Goal: Task Accomplishment & Management: Manage account settings

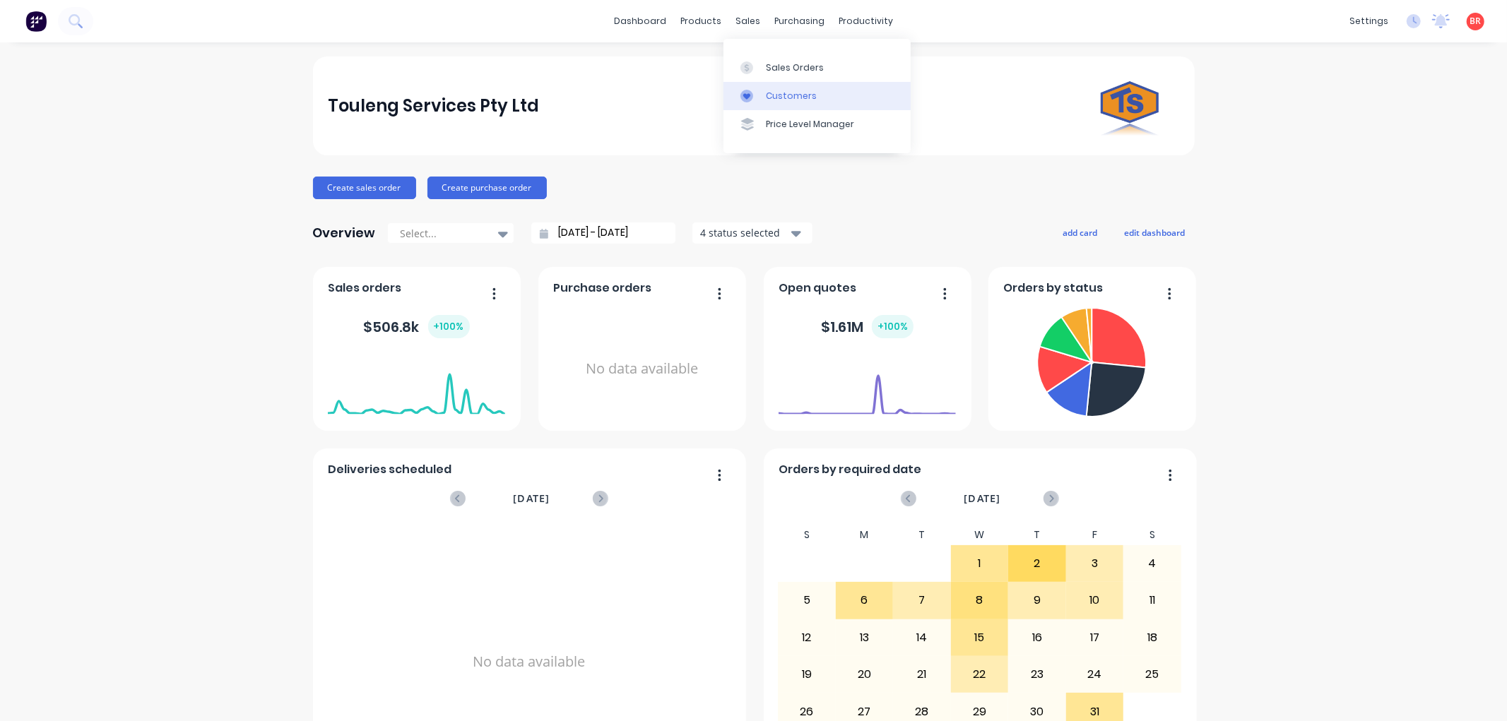
click at [766, 88] on link "Customers" at bounding box center [816, 96] width 187 height 28
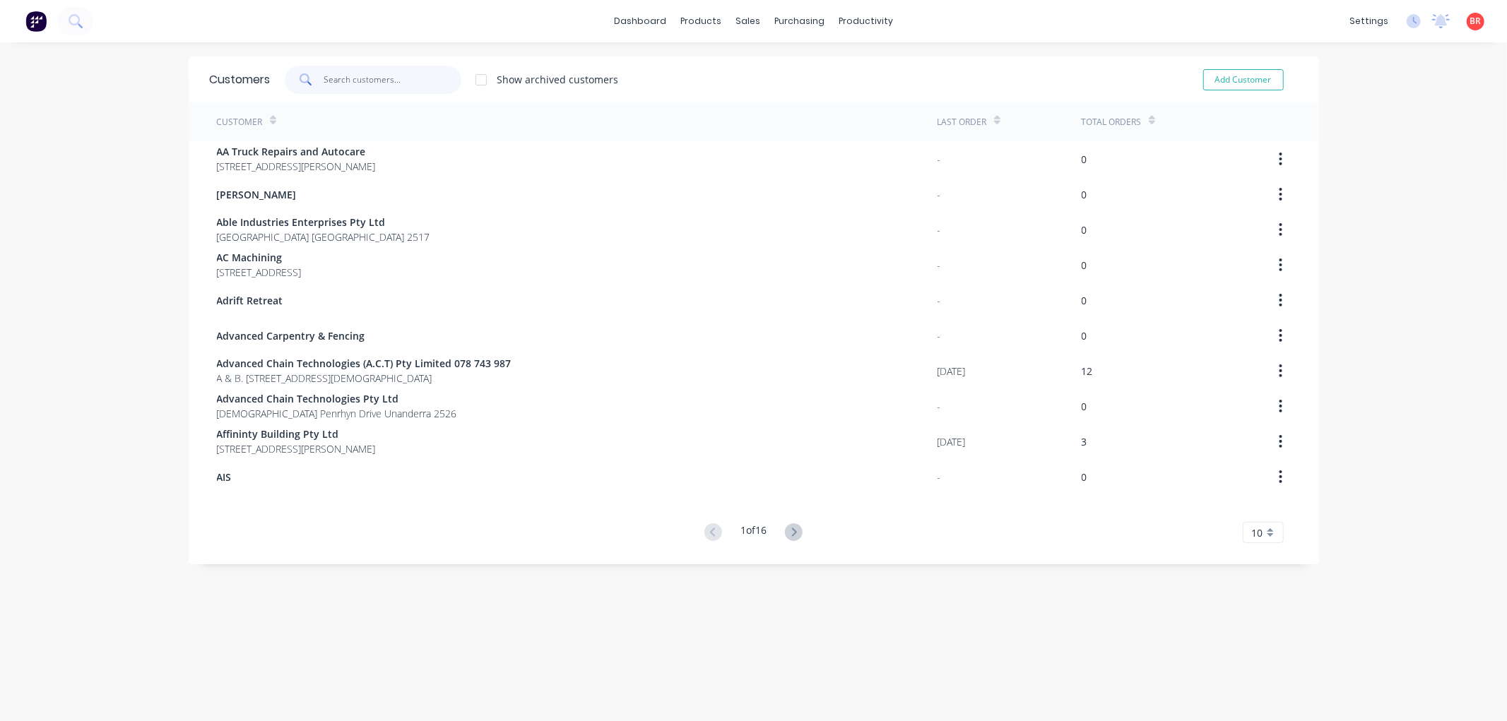
click at [357, 72] on input "text" at bounding box center [393, 80] width 138 height 28
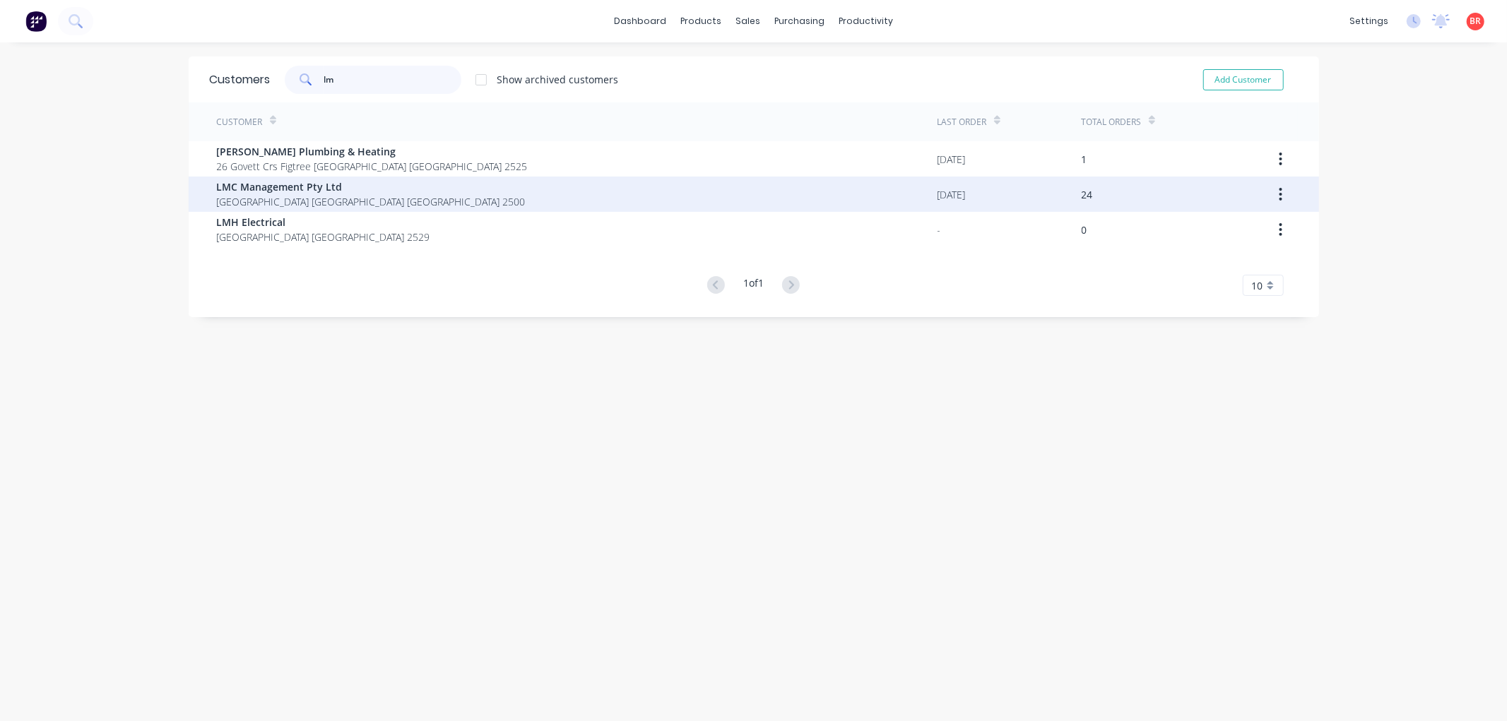
type input "lm"
click at [285, 191] on span "LMC Management Pty Ltd" at bounding box center [371, 186] width 309 height 15
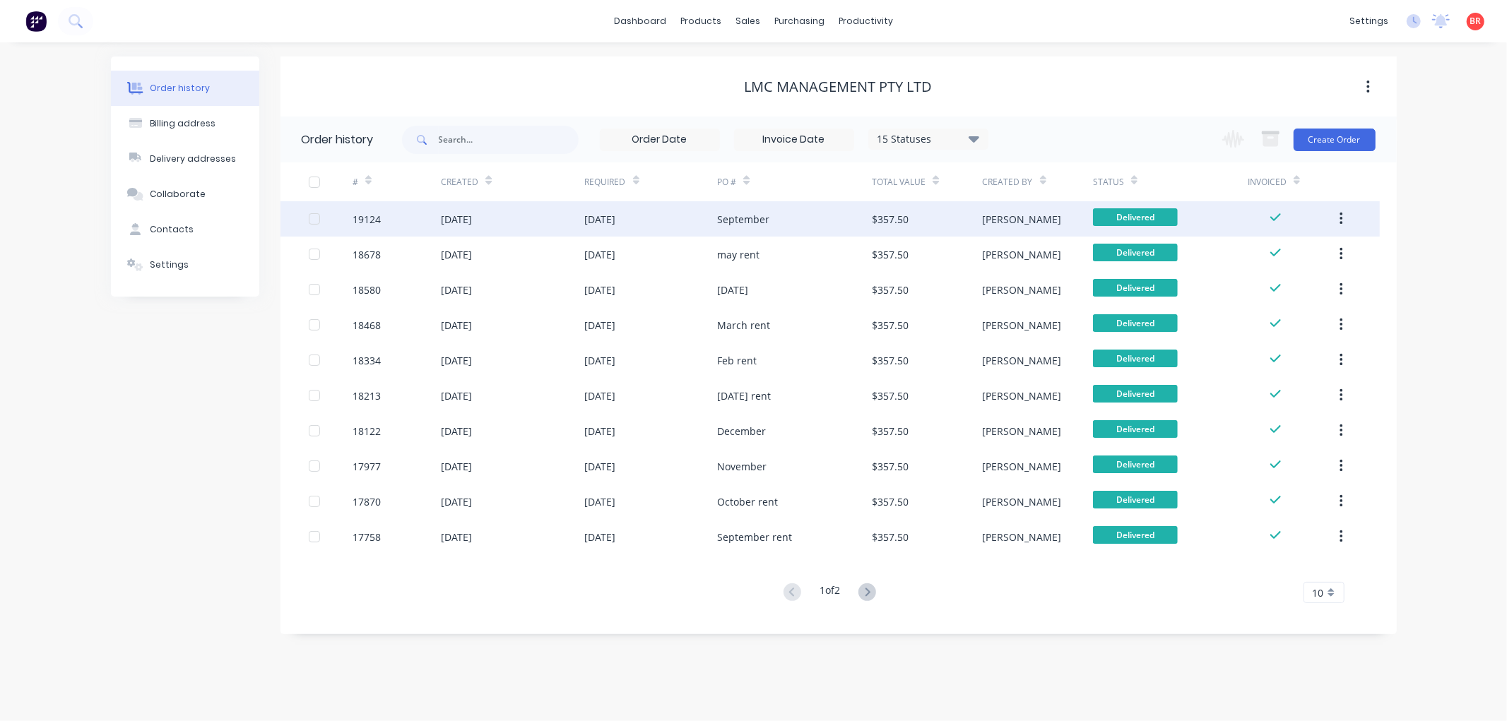
click at [733, 218] on div "September" at bounding box center [743, 219] width 52 height 15
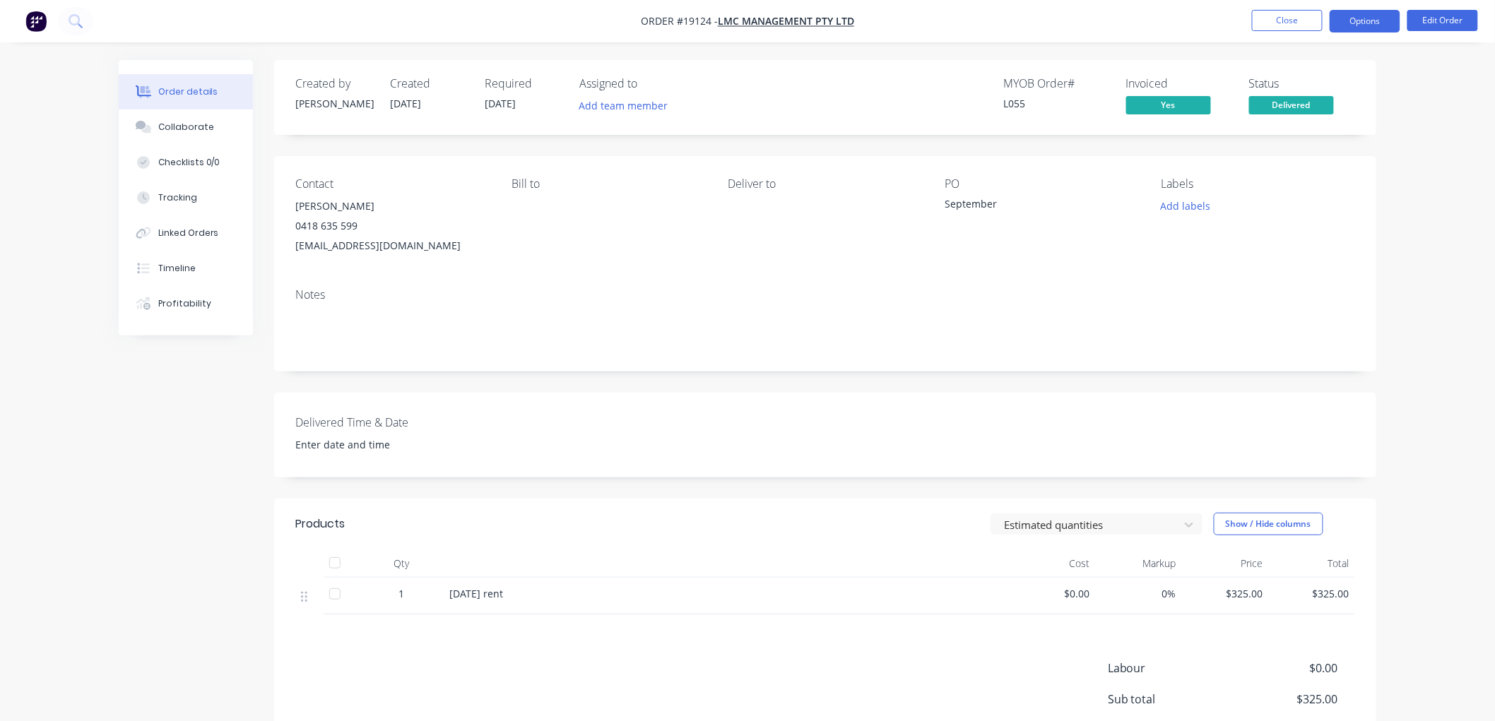
click at [1355, 22] on button "Options" at bounding box center [1364, 21] width 71 height 23
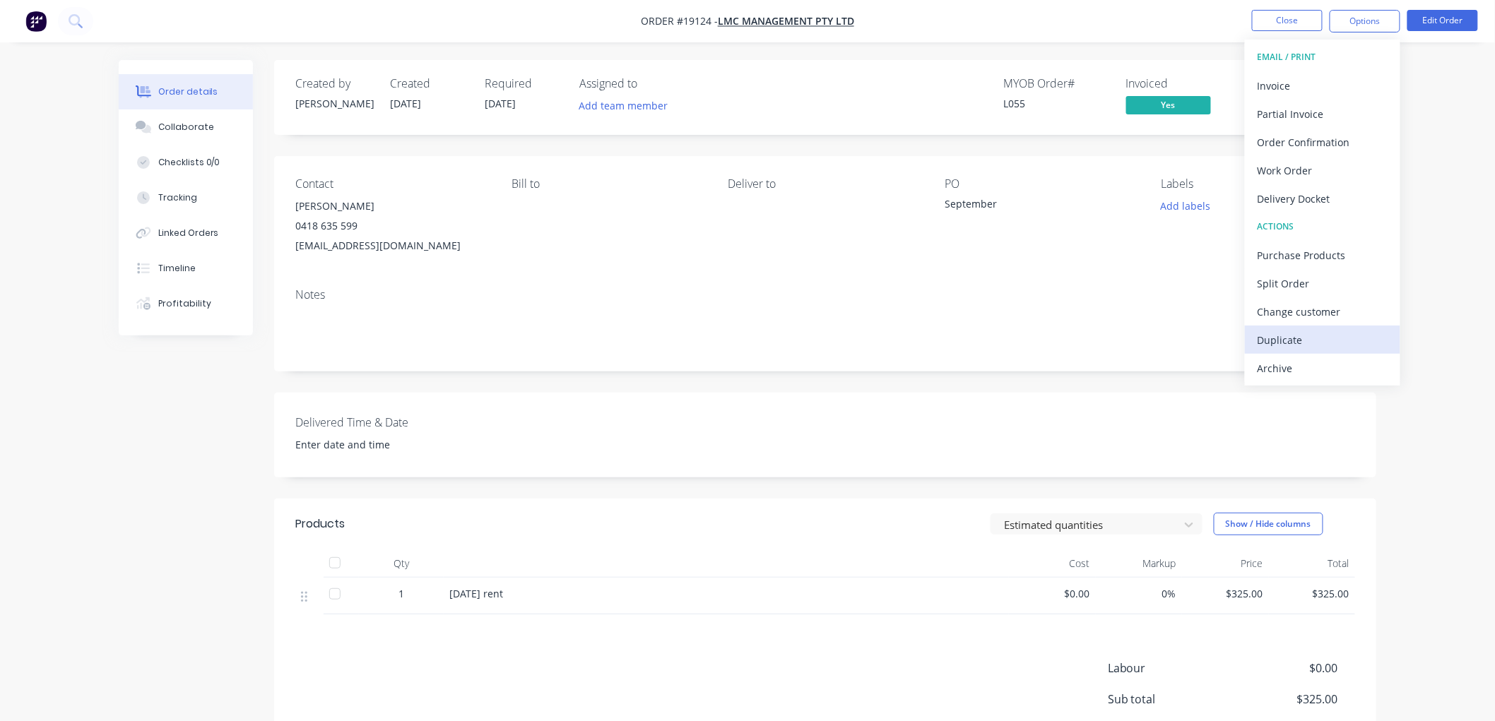
click at [1293, 342] on div "Duplicate" at bounding box center [1322, 340] width 130 height 20
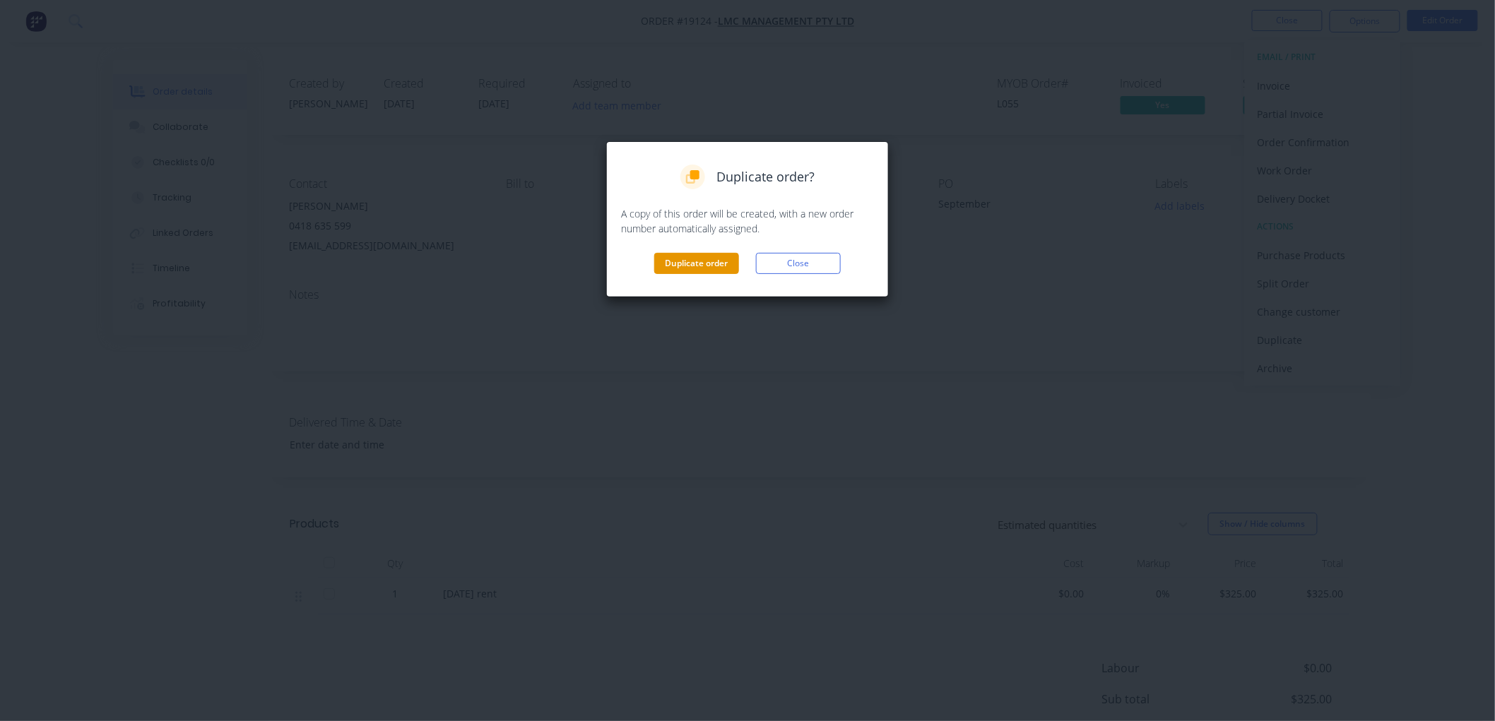
click at [697, 256] on button "Duplicate order" at bounding box center [696, 263] width 85 height 21
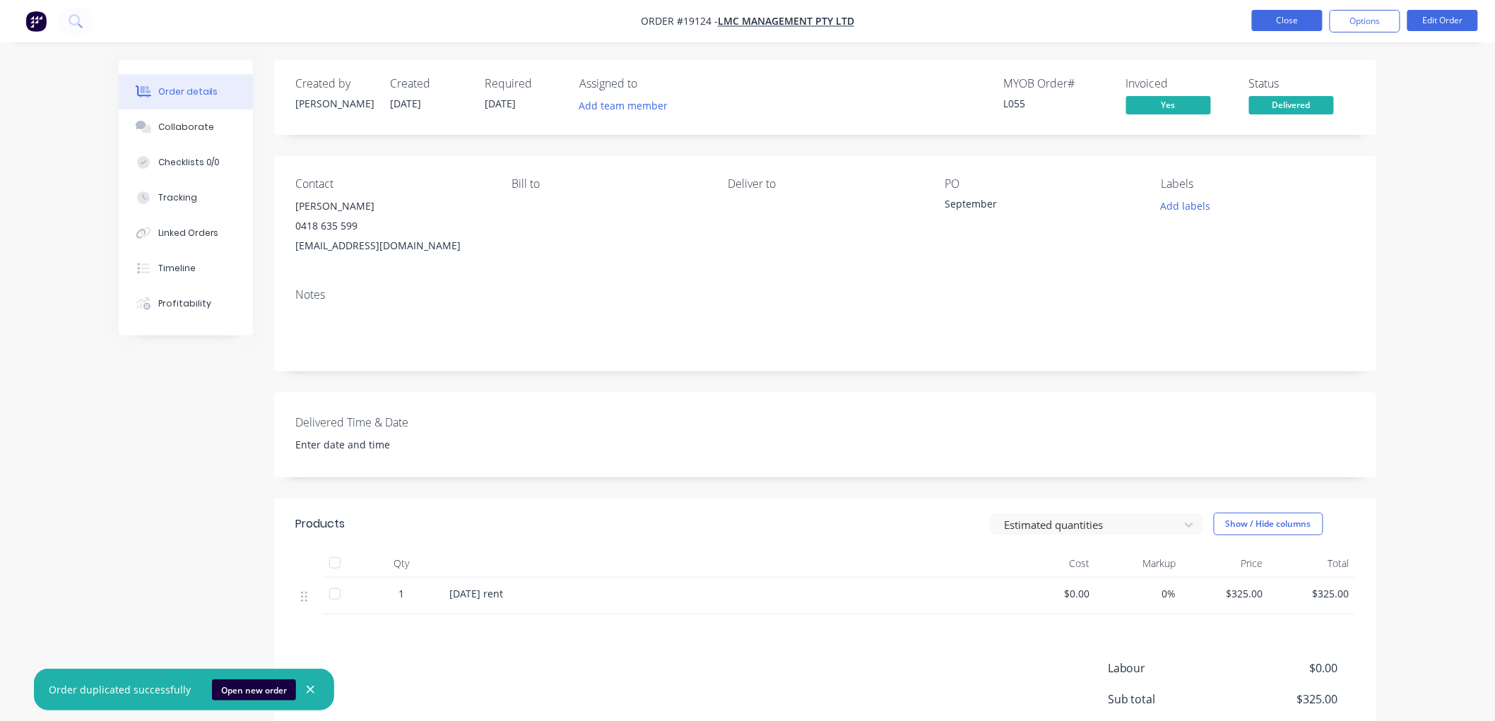
click at [1264, 23] on button "Close" at bounding box center [1287, 20] width 71 height 21
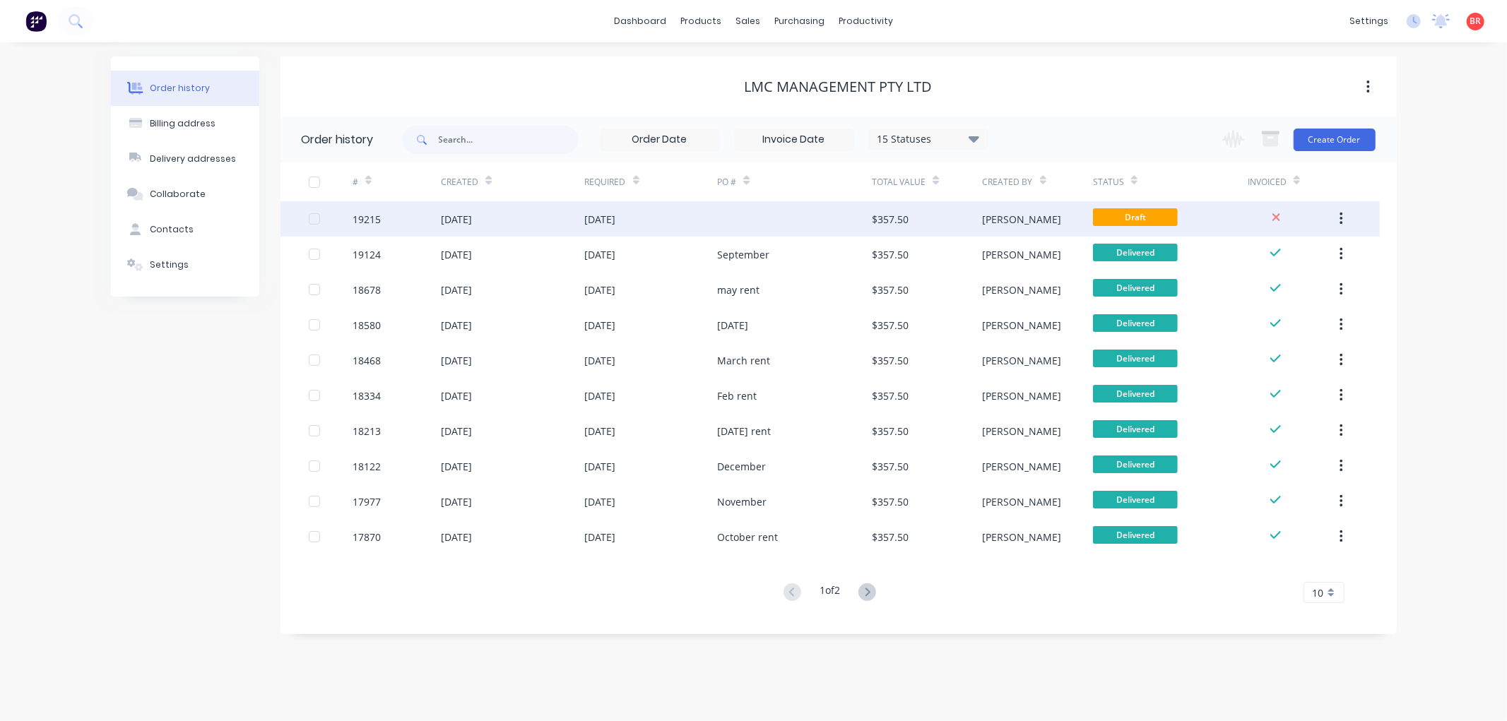
click at [615, 215] on div "[DATE]" at bounding box center [600, 219] width 31 height 15
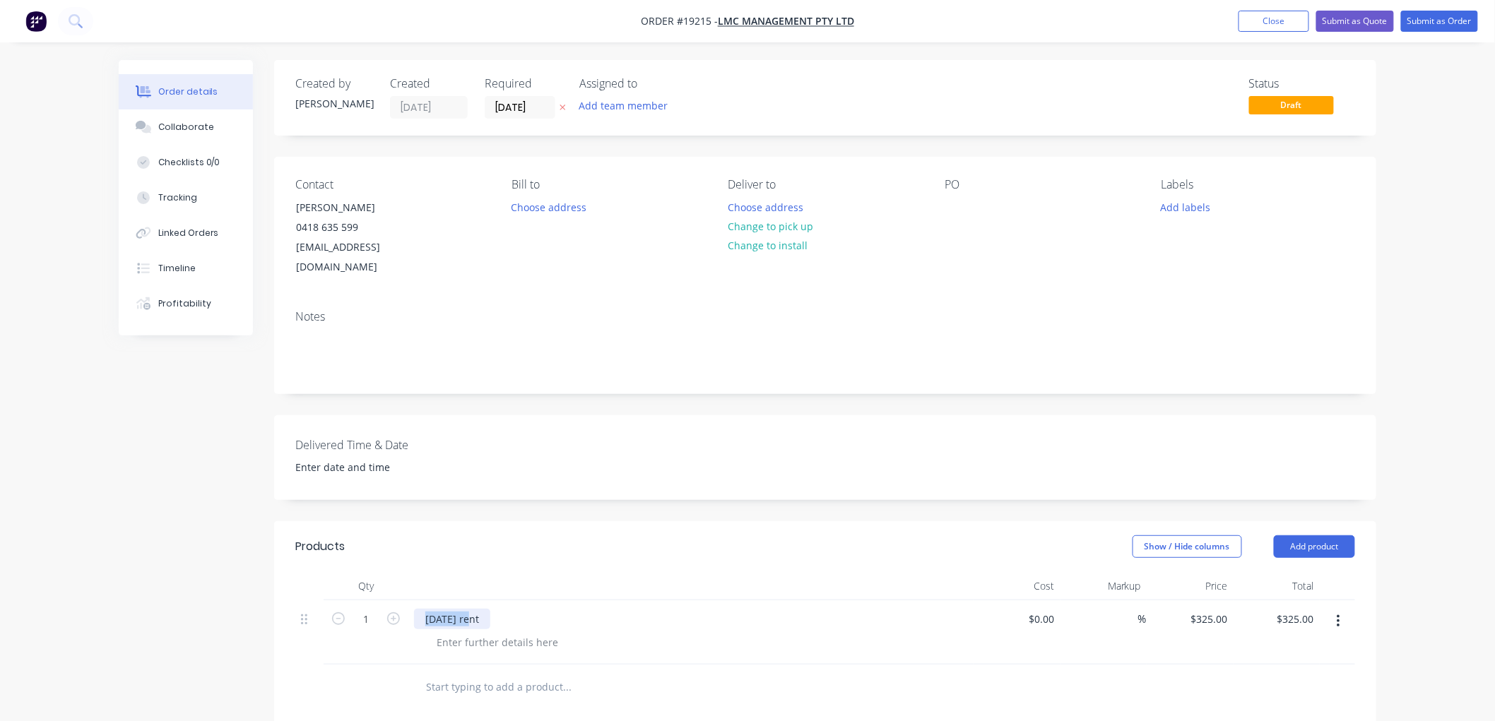
drag, startPoint x: 475, startPoint y: 599, endPoint x: 412, endPoint y: 598, distance: 62.9
click at [412, 600] on div "[DATE] rent" at bounding box center [690, 632] width 565 height 64
drag, startPoint x: 956, startPoint y: 203, endPoint x: 1012, endPoint y: 203, distance: 56.5
click at [958, 203] on div at bounding box center [955, 207] width 23 height 20
click at [1430, 22] on button "Submit as Order" at bounding box center [1439, 21] width 77 height 21
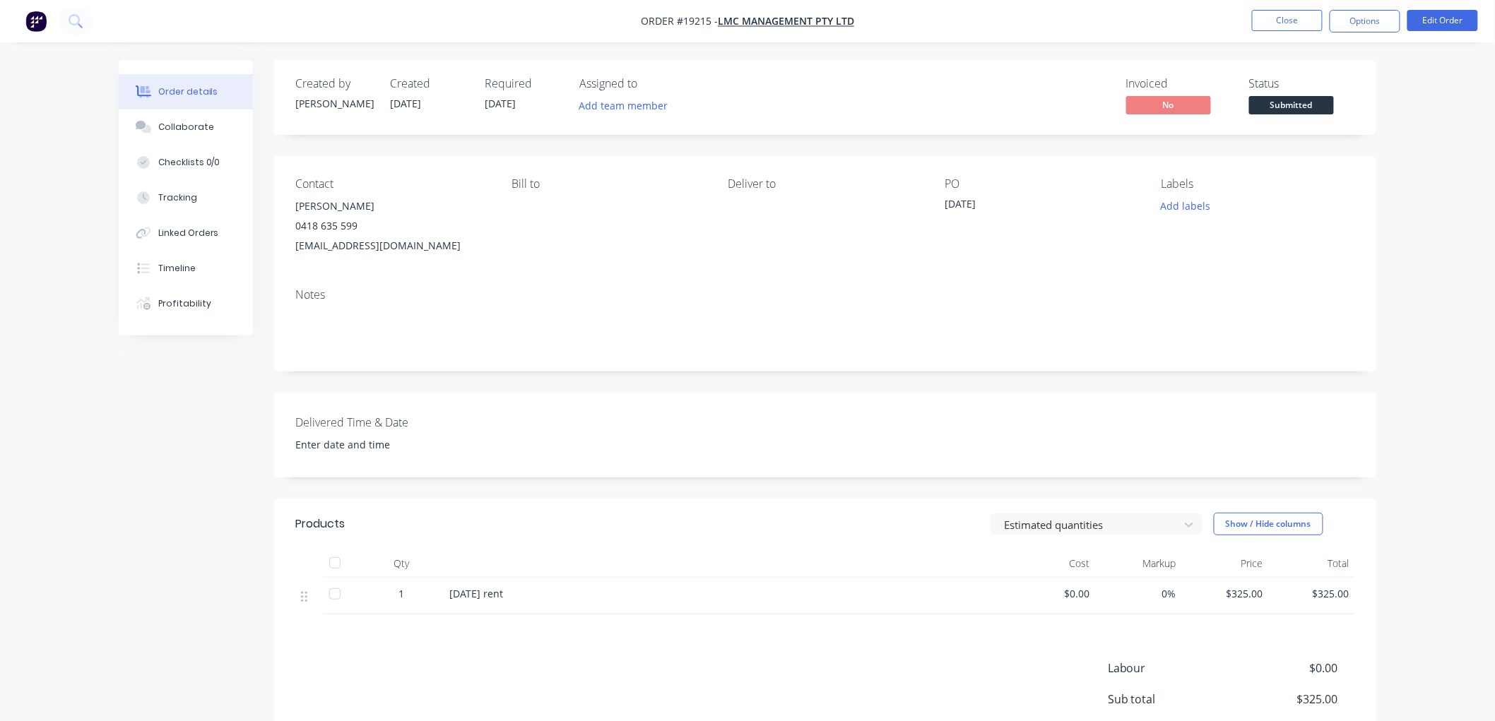
click at [1289, 97] on span "Submitted" at bounding box center [1291, 105] width 85 height 18
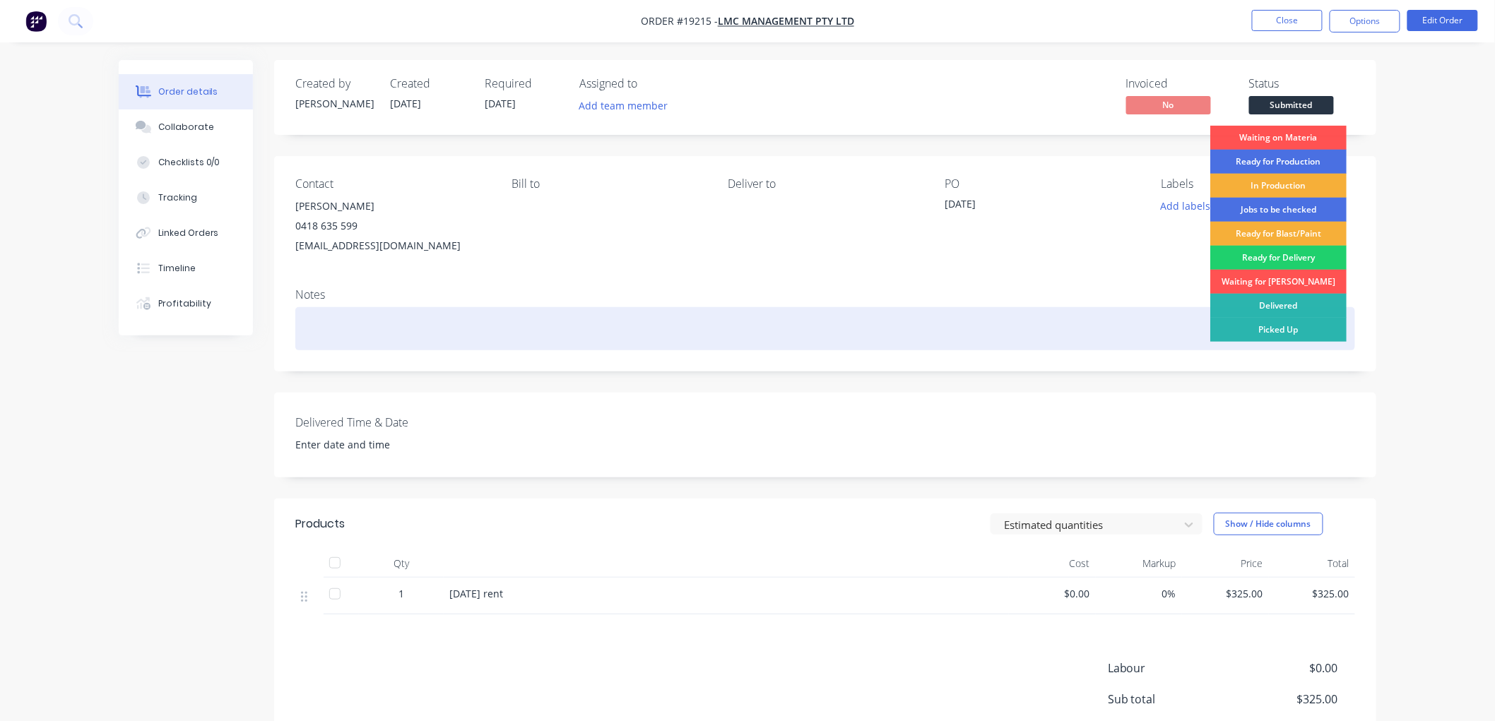
click at [1281, 315] on div "Delivered" at bounding box center [1278, 306] width 136 height 24
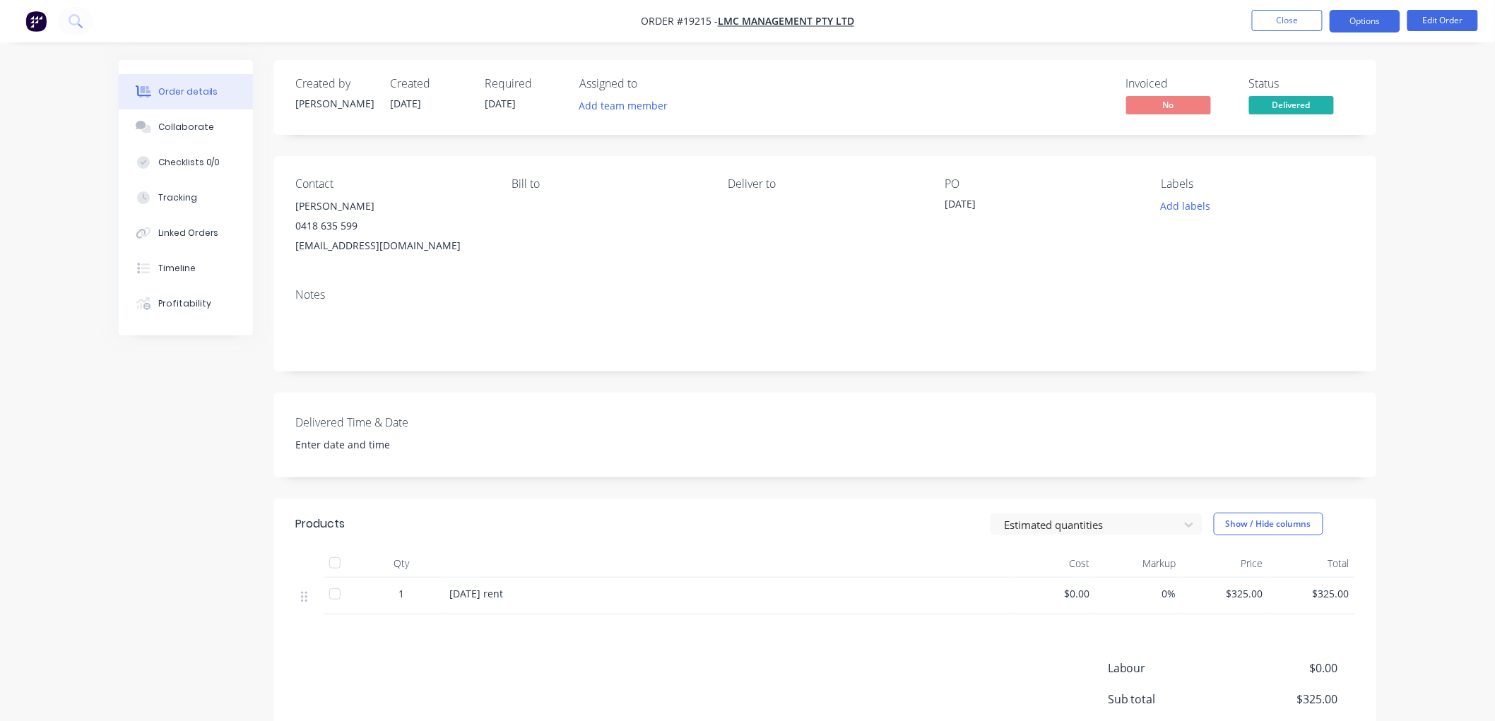
click at [1360, 17] on button "Options" at bounding box center [1364, 21] width 71 height 23
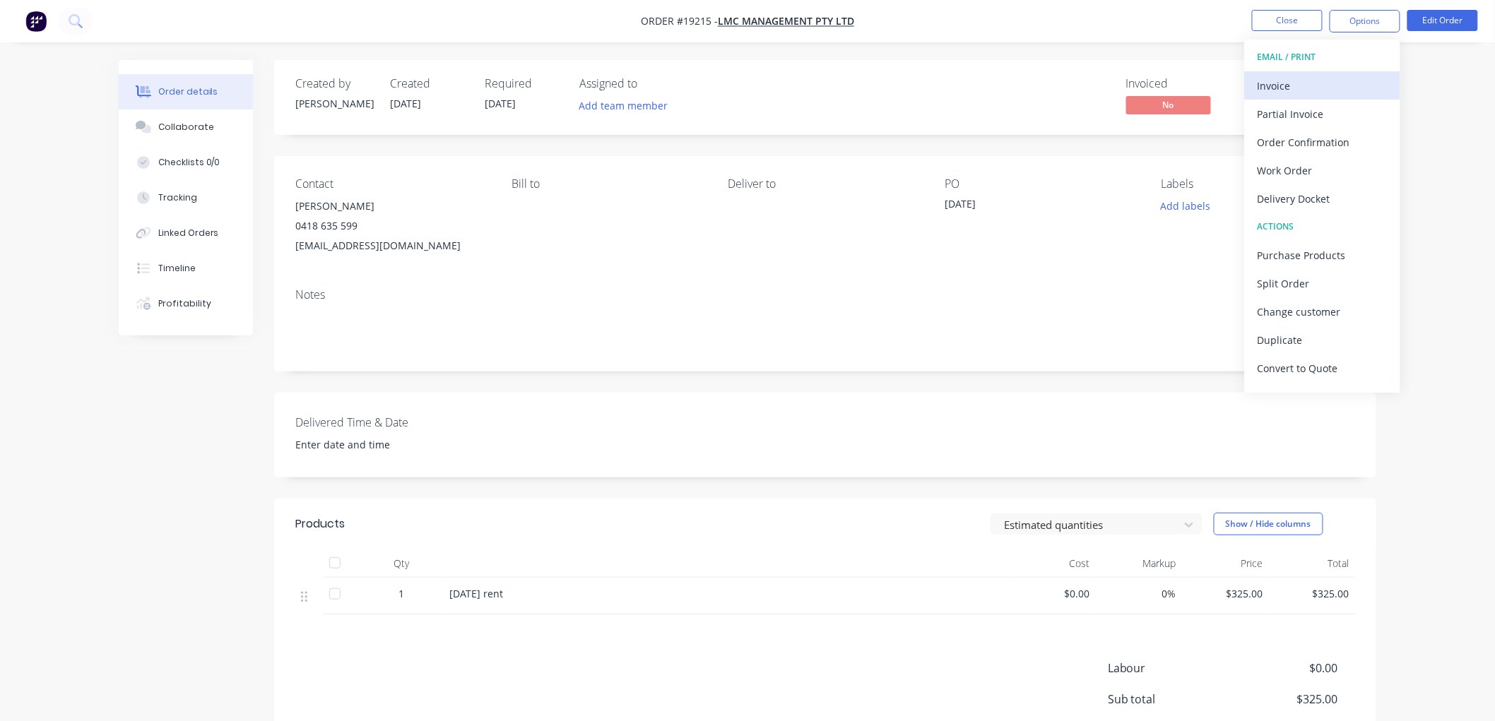
click at [1293, 88] on div "Invoice" at bounding box center [1322, 86] width 130 height 20
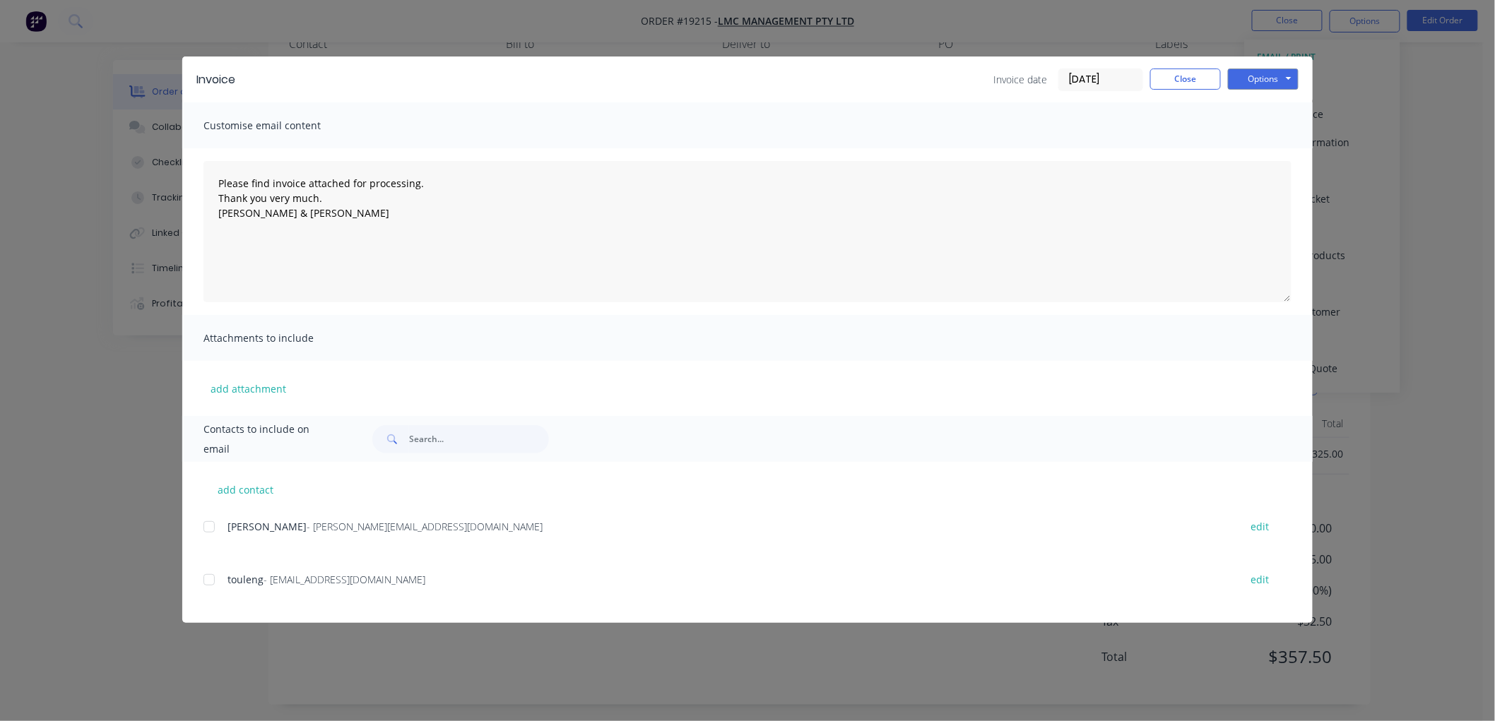
scroll to position [147, 0]
click at [211, 527] on div at bounding box center [209, 527] width 28 height 28
click at [208, 588] on div at bounding box center [209, 580] width 28 height 28
click at [1255, 79] on button "Options" at bounding box center [1263, 79] width 71 height 21
click at [1265, 149] on button "Email" at bounding box center [1273, 150] width 90 height 23
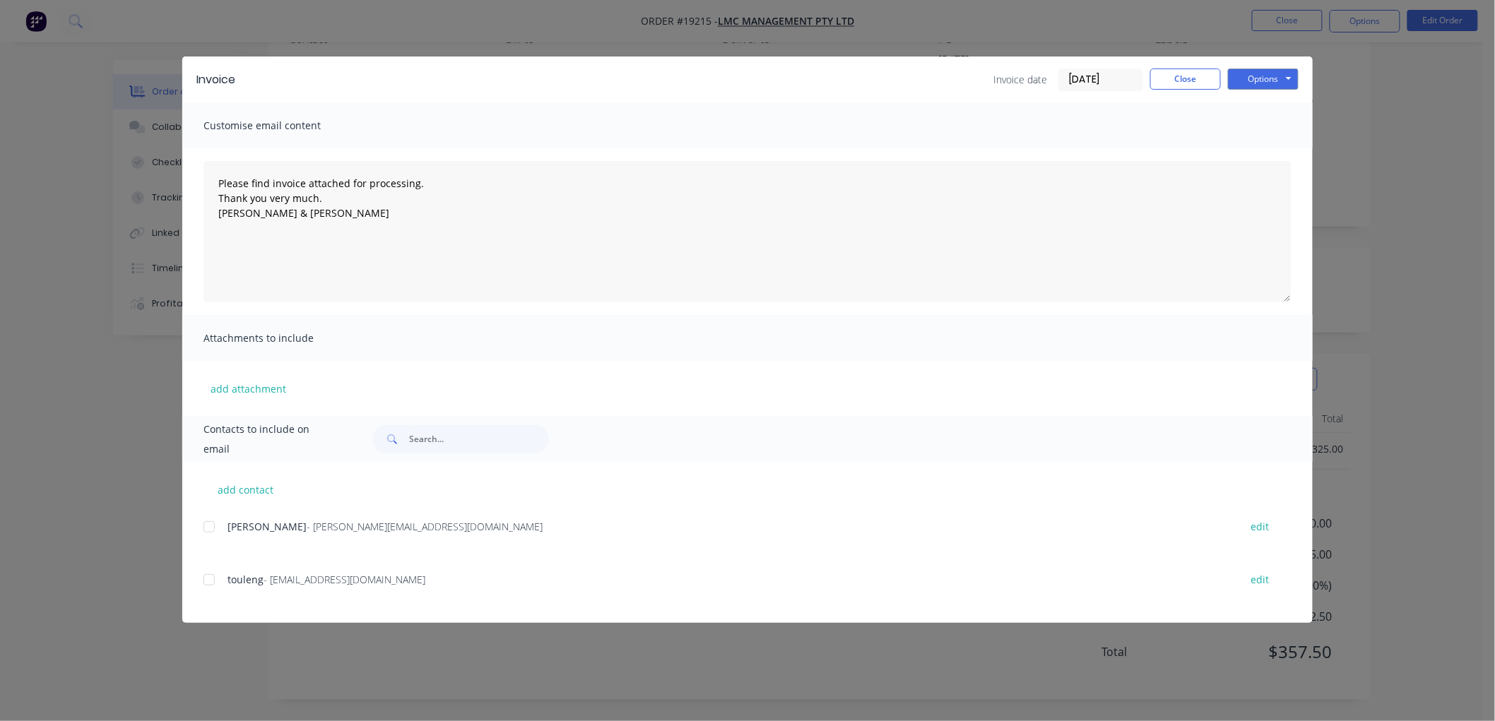
type textarea "Please find invoice attached for processing. Thank you very much. [PERSON_NAME]…"
click at [1176, 85] on button "Close" at bounding box center [1185, 79] width 71 height 21
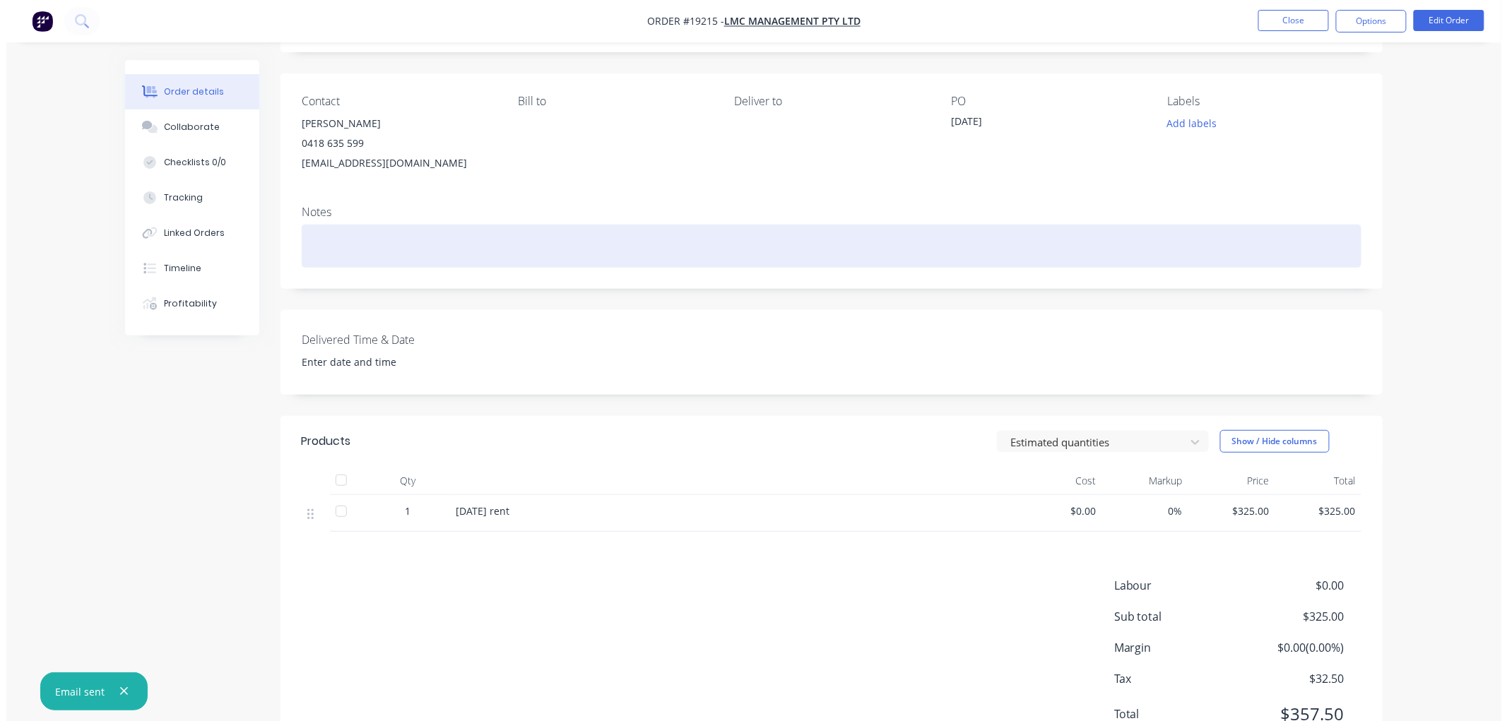
scroll to position [0, 0]
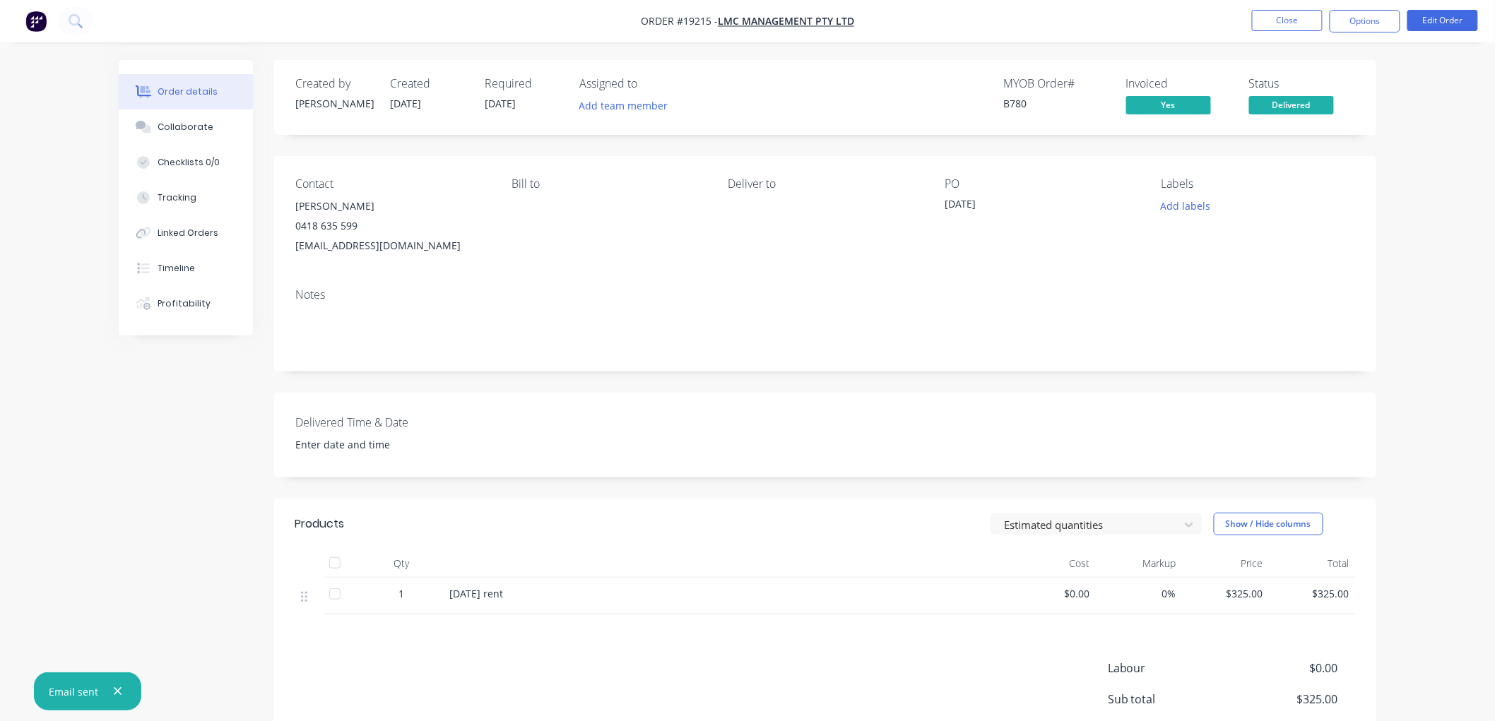
click at [1276, 8] on nav "Order #19215 - LMC Management Pty Ltd Close Options Edit Order" at bounding box center [747, 21] width 1495 height 42
click at [1272, 16] on button "Close" at bounding box center [1287, 20] width 71 height 21
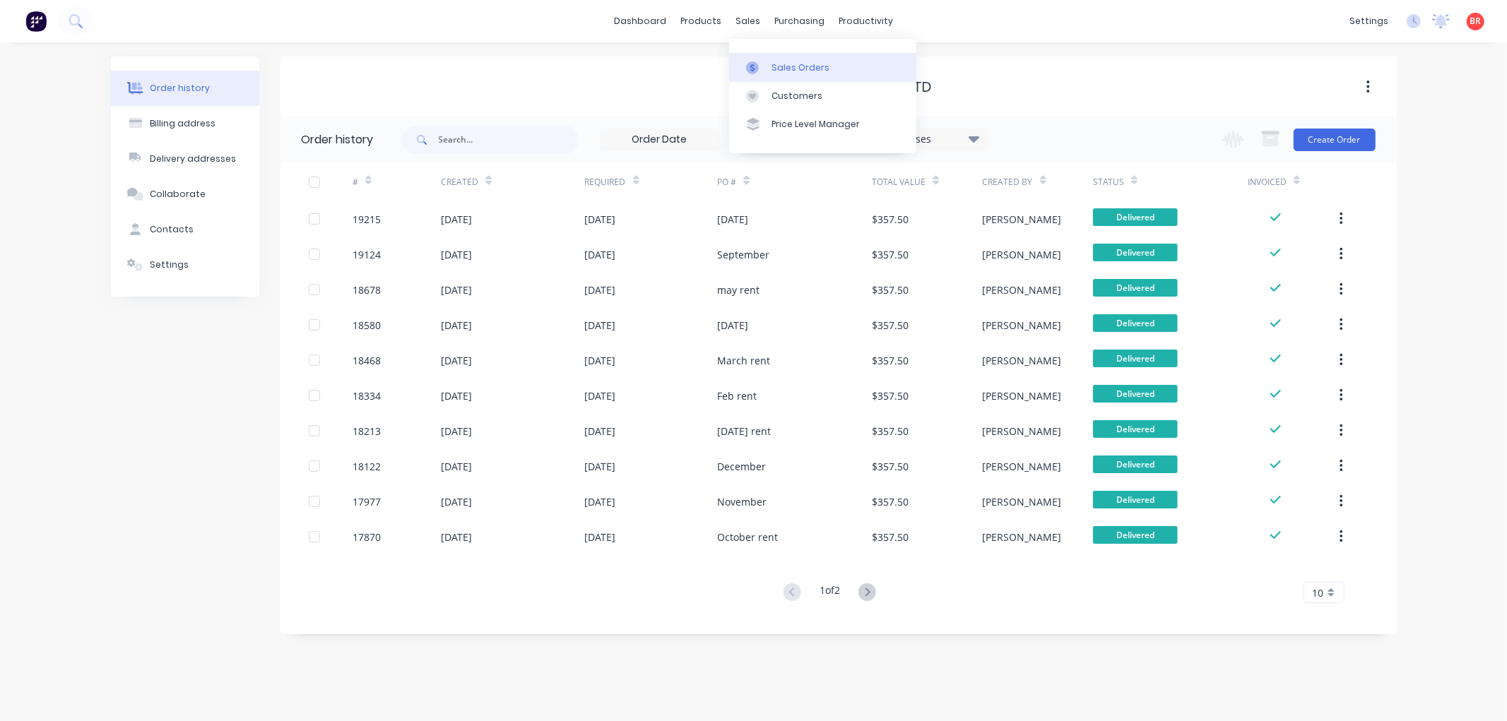
click at [781, 61] on div "Sales Orders" at bounding box center [800, 67] width 58 height 13
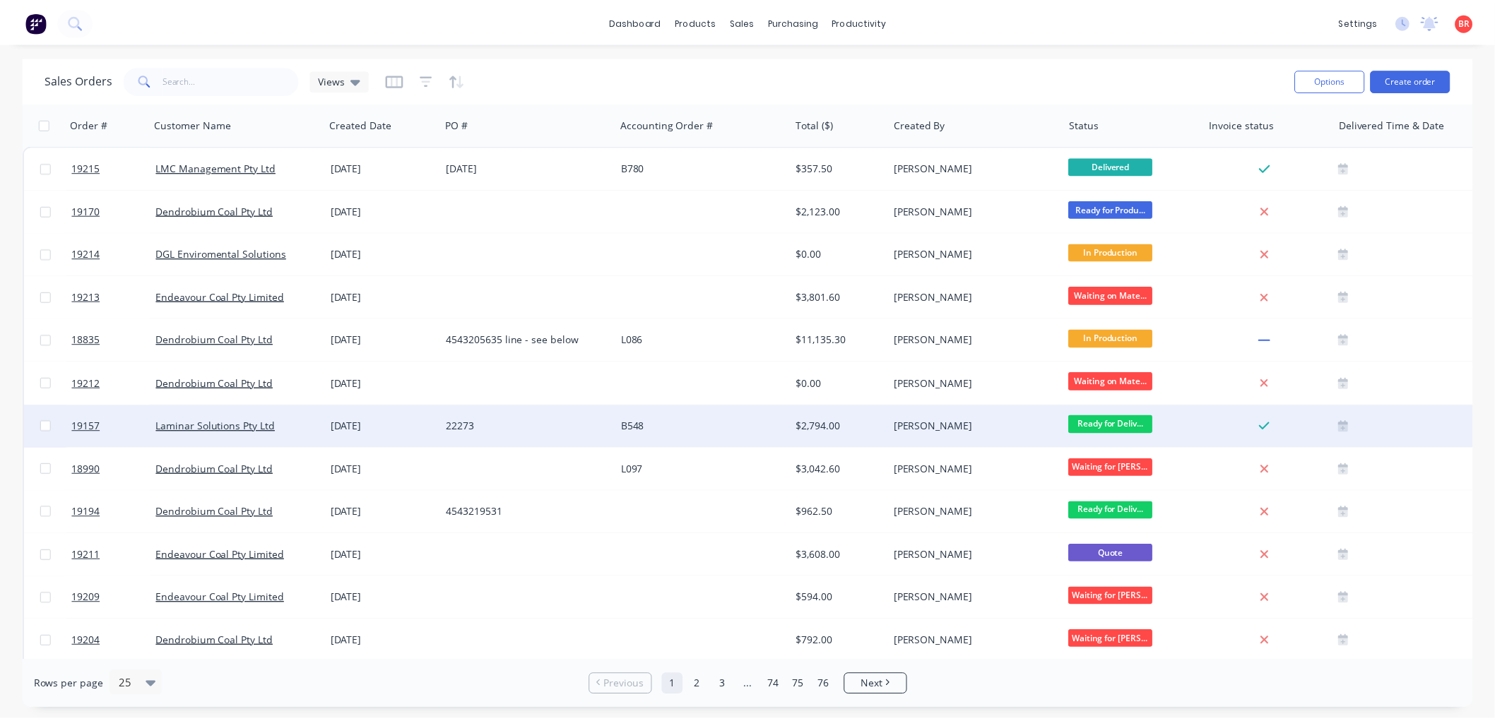
scroll to position [392, 0]
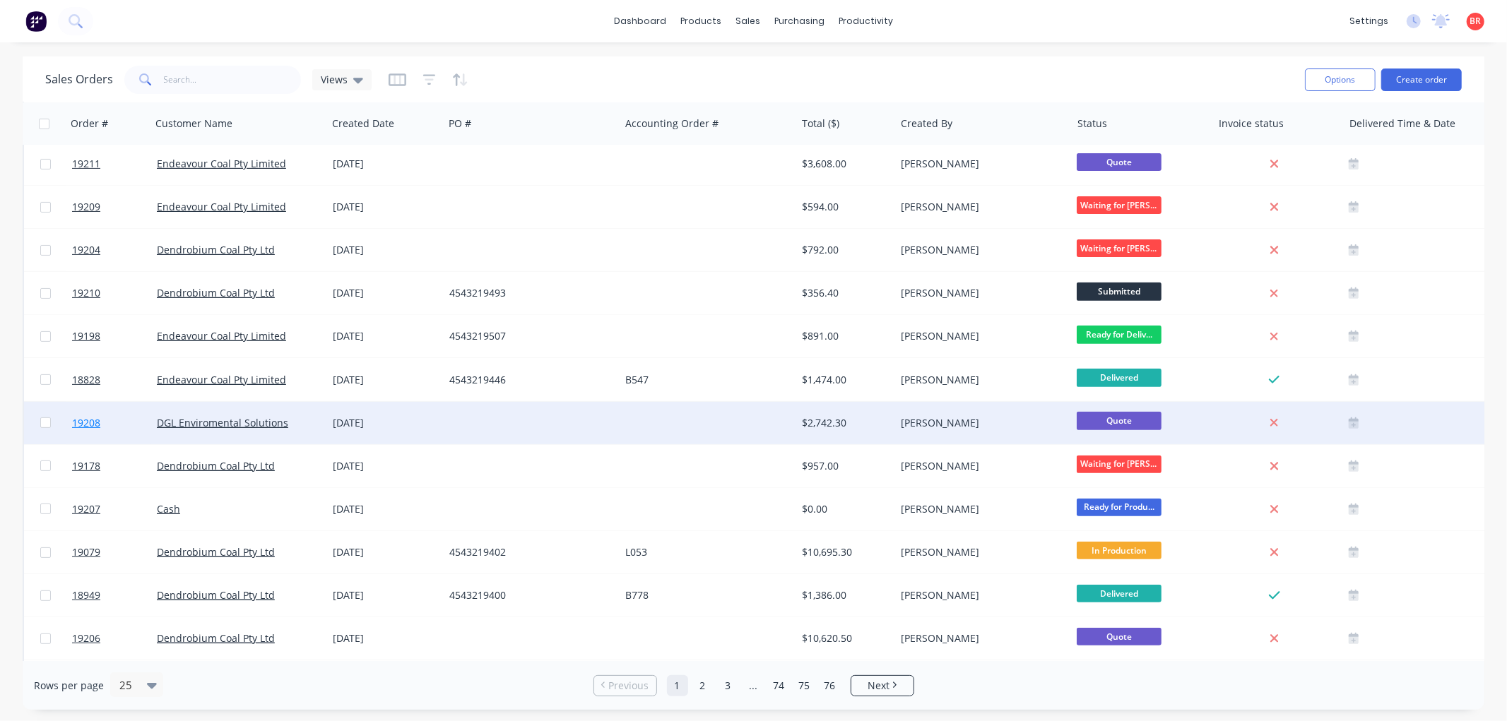
click at [83, 422] on span "19208" at bounding box center [86, 423] width 28 height 14
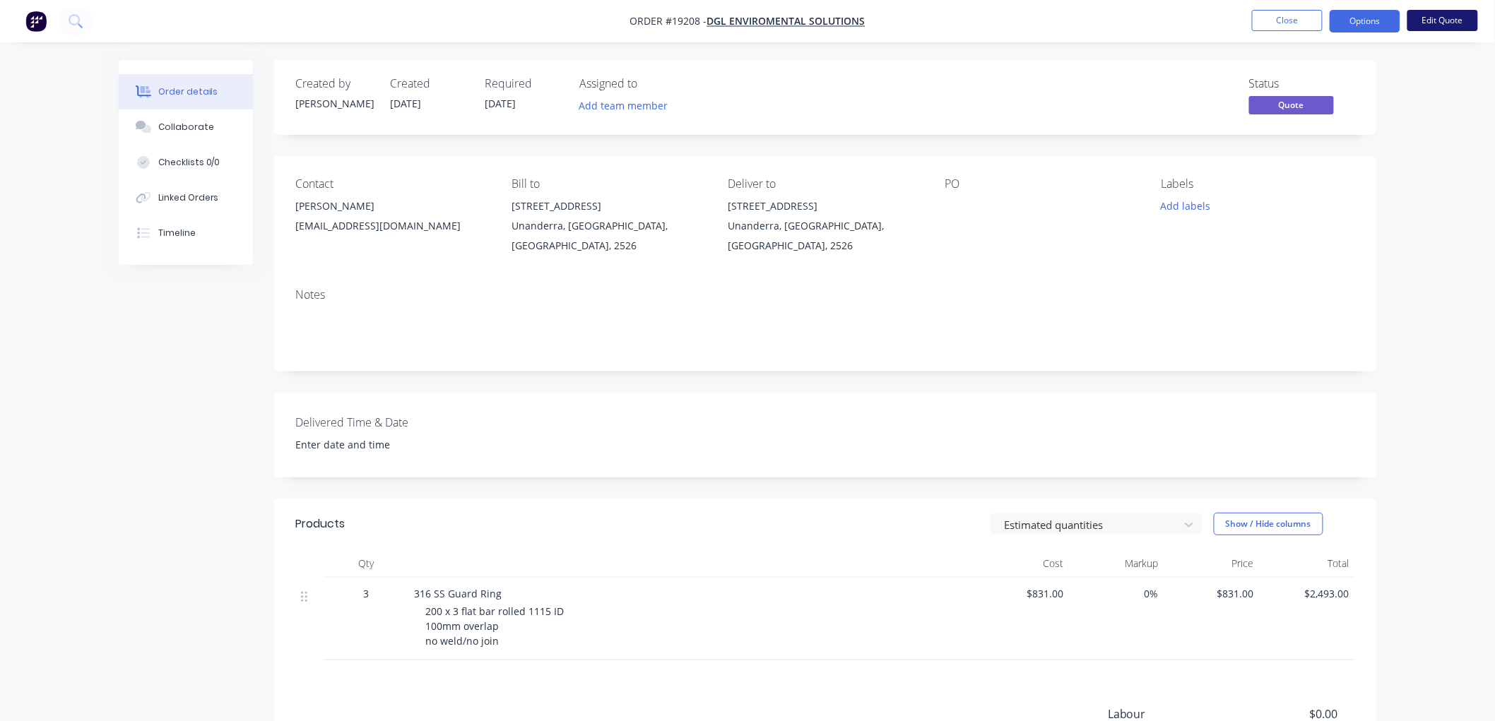
click at [1436, 18] on button "Edit Quote" at bounding box center [1442, 20] width 71 height 21
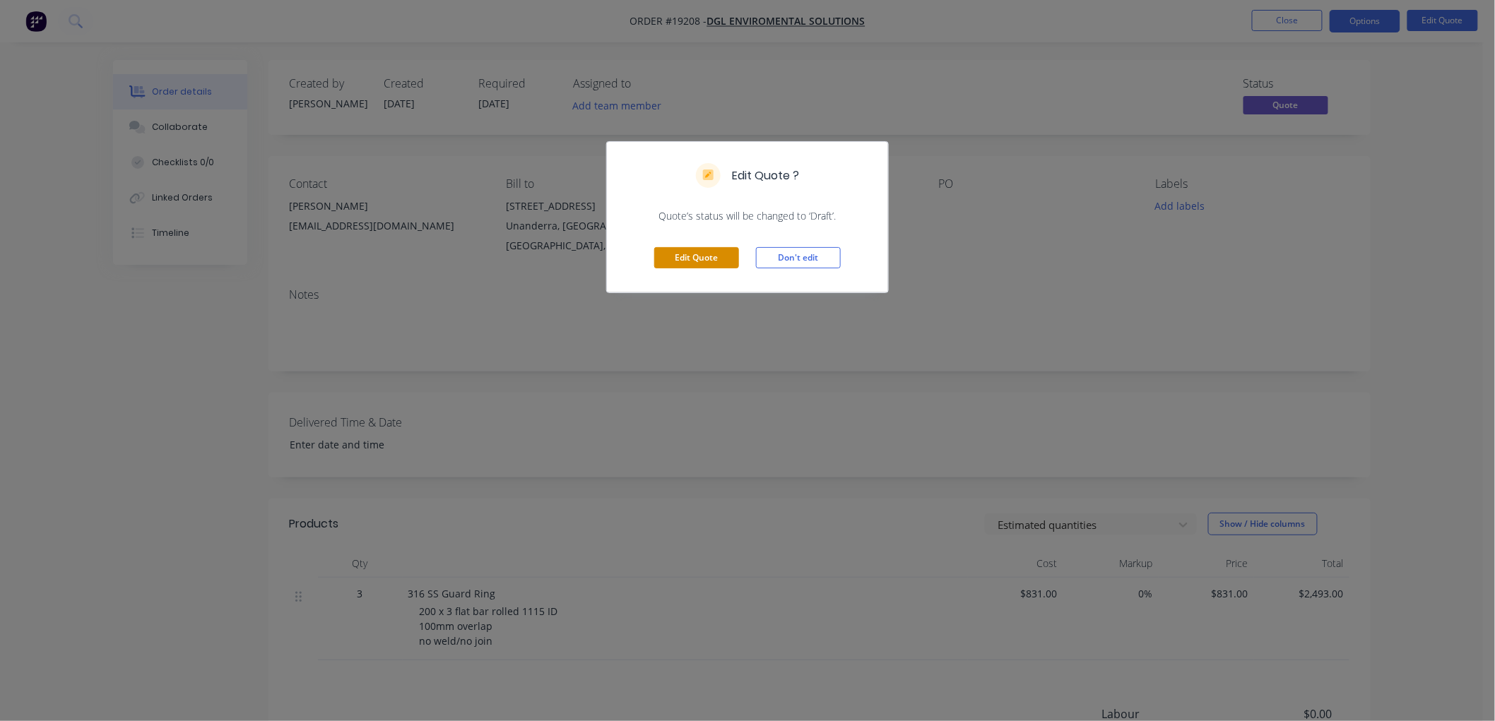
click at [704, 259] on button "Edit Quote" at bounding box center [696, 257] width 85 height 21
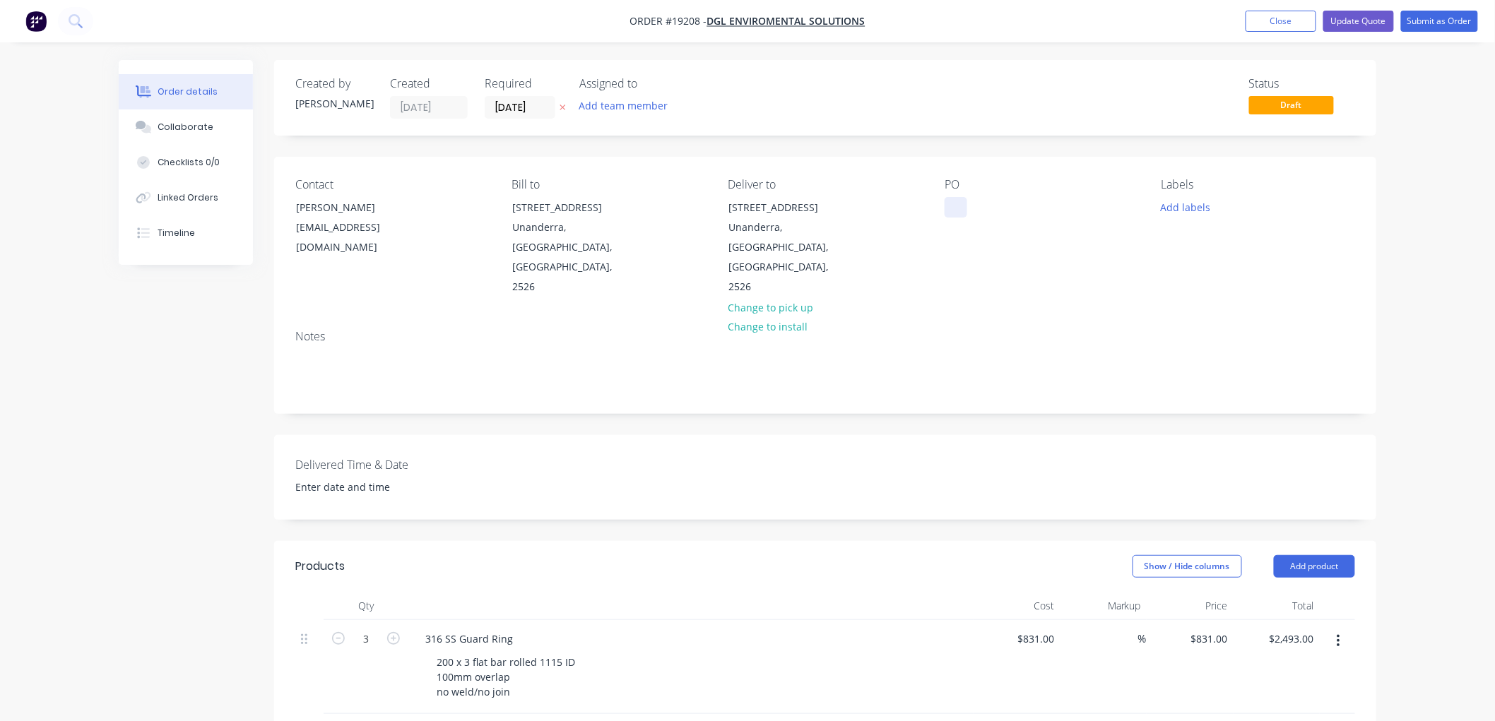
click at [954, 205] on div at bounding box center [955, 207] width 23 height 20
click at [1439, 20] on button "Submit as Order" at bounding box center [1439, 21] width 77 height 21
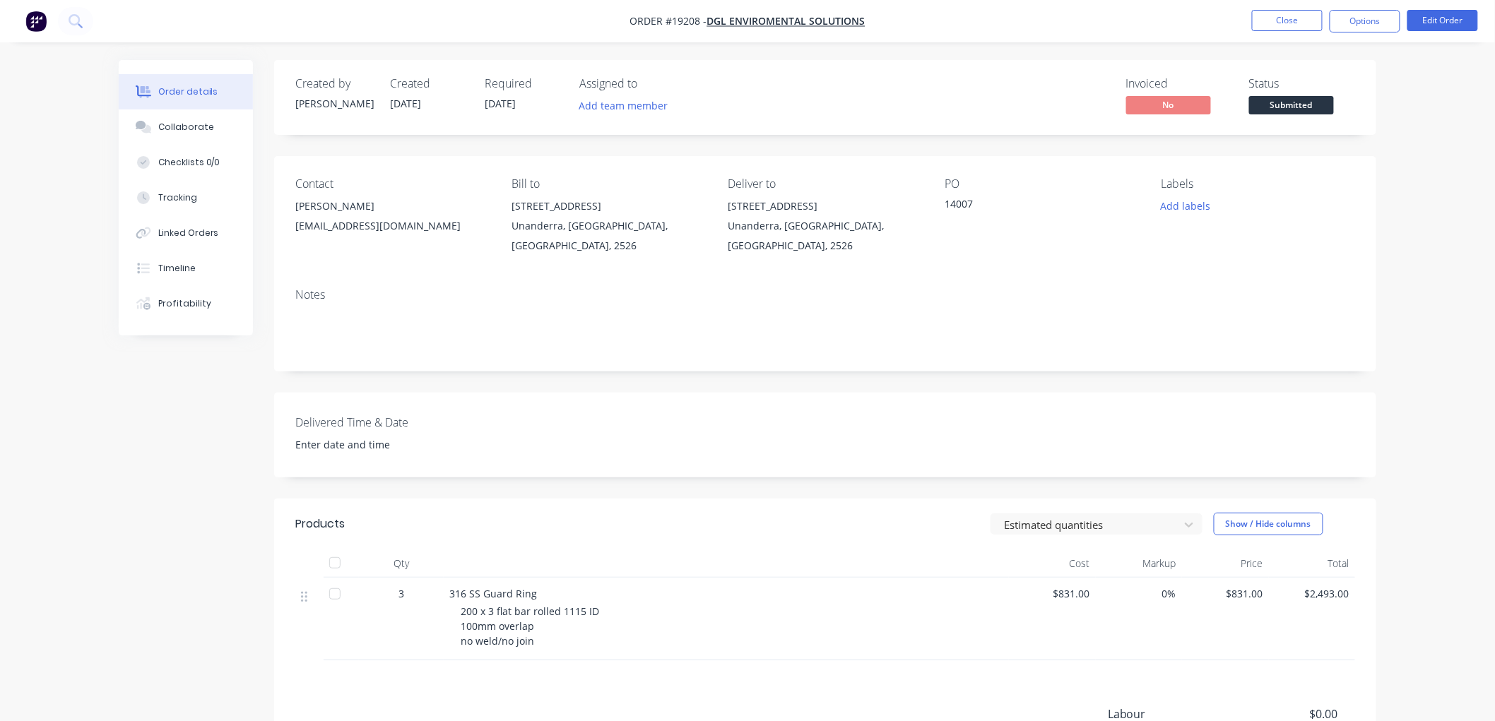
click at [1283, 104] on span "Submitted" at bounding box center [1291, 105] width 85 height 18
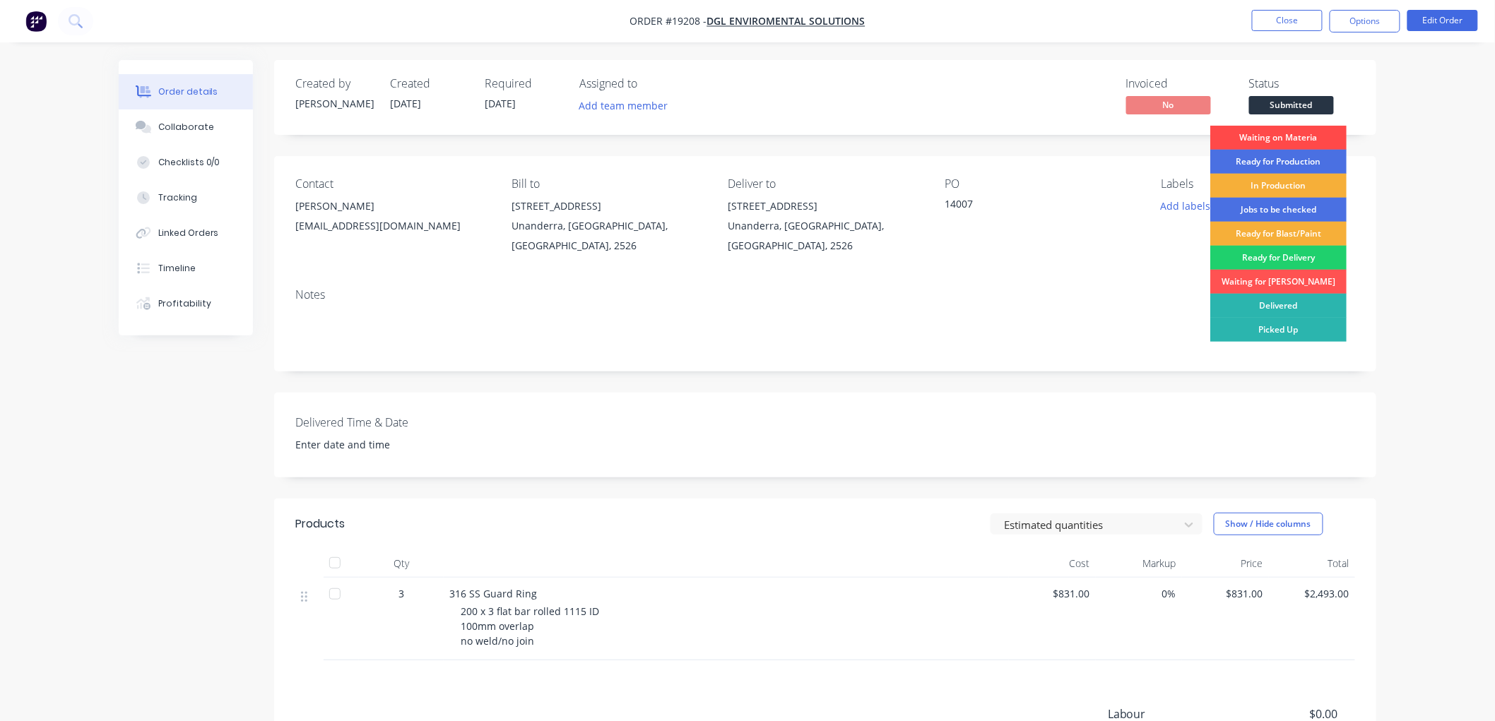
click at [1277, 138] on div "Waiting on Materia" at bounding box center [1278, 138] width 136 height 24
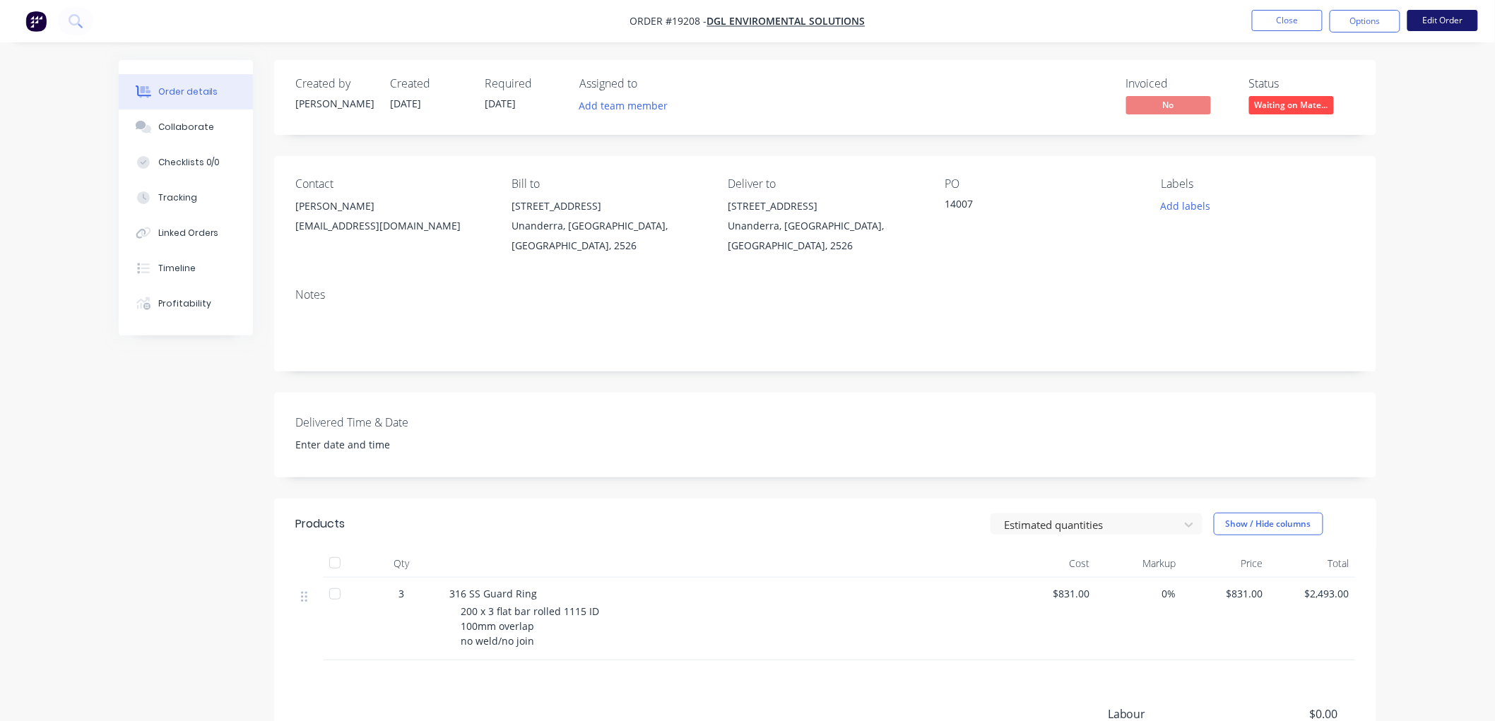
click at [1422, 22] on button "Edit Order" at bounding box center [1442, 20] width 71 height 21
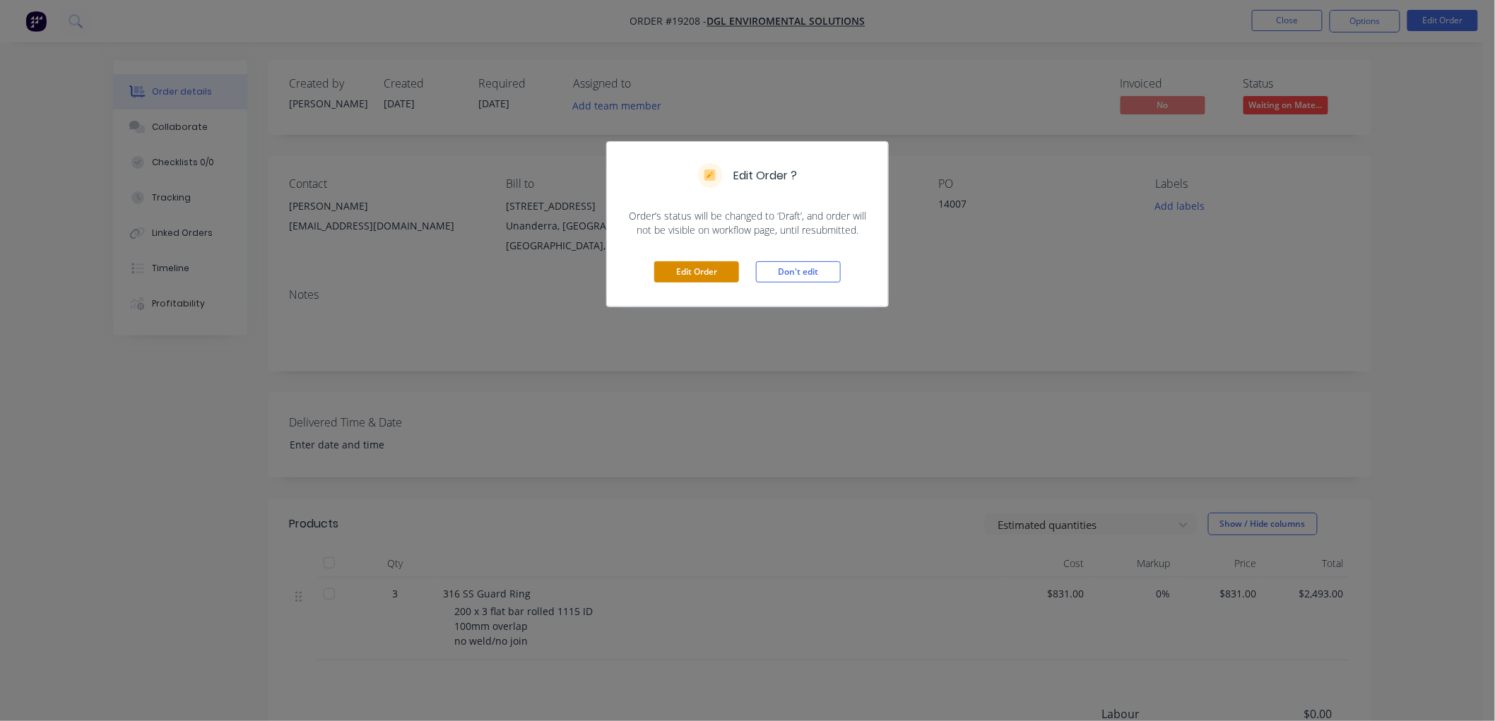
click at [712, 274] on button "Edit Order" at bounding box center [696, 271] width 85 height 21
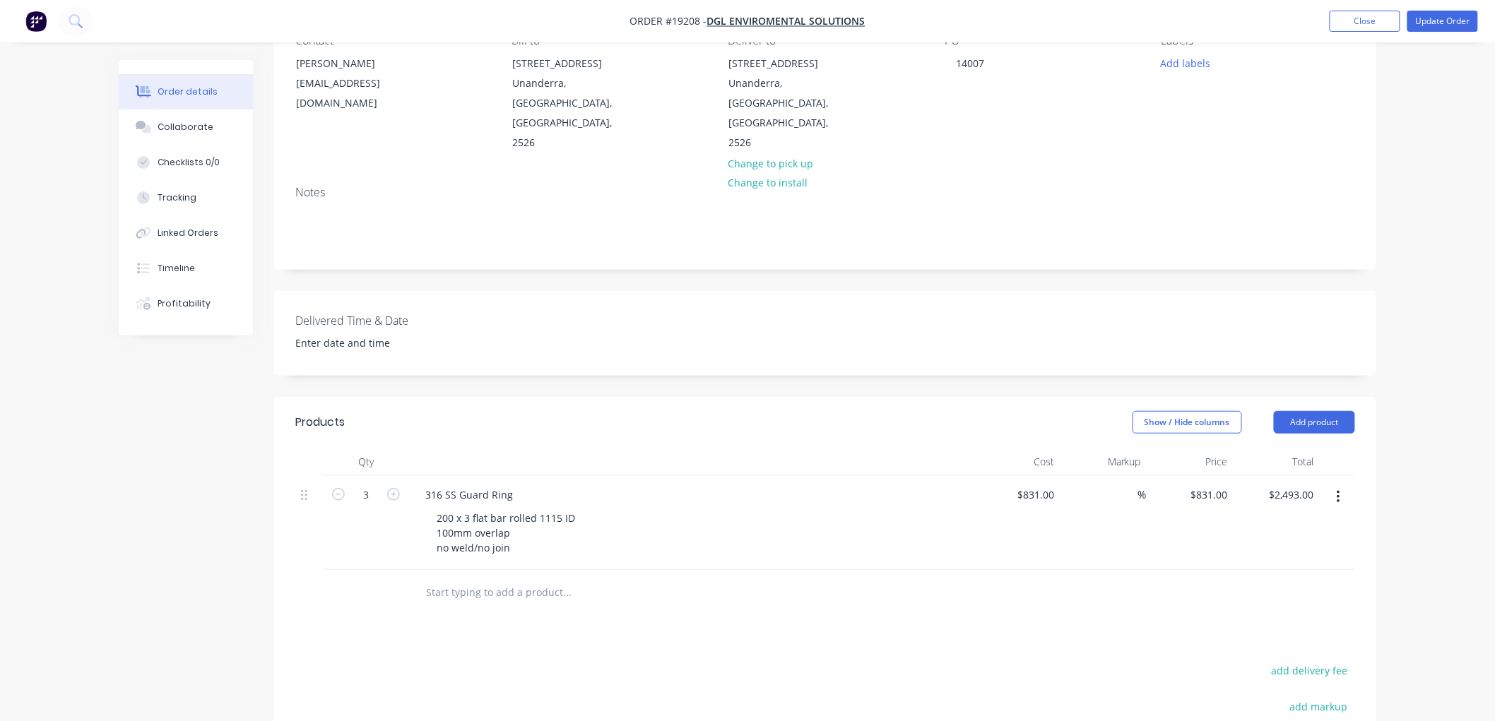
scroll to position [157, 0]
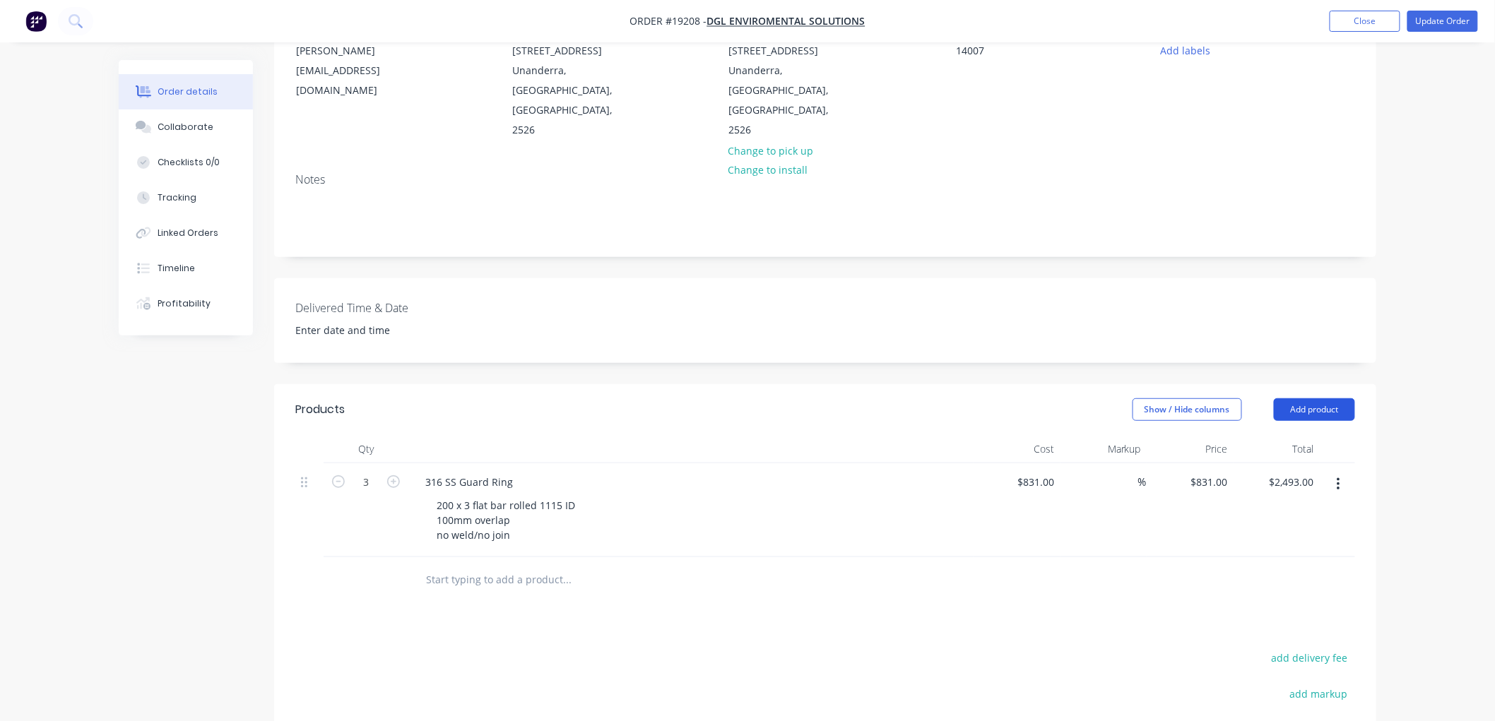
click at [1301, 398] on button "Add product" at bounding box center [1314, 409] width 81 height 23
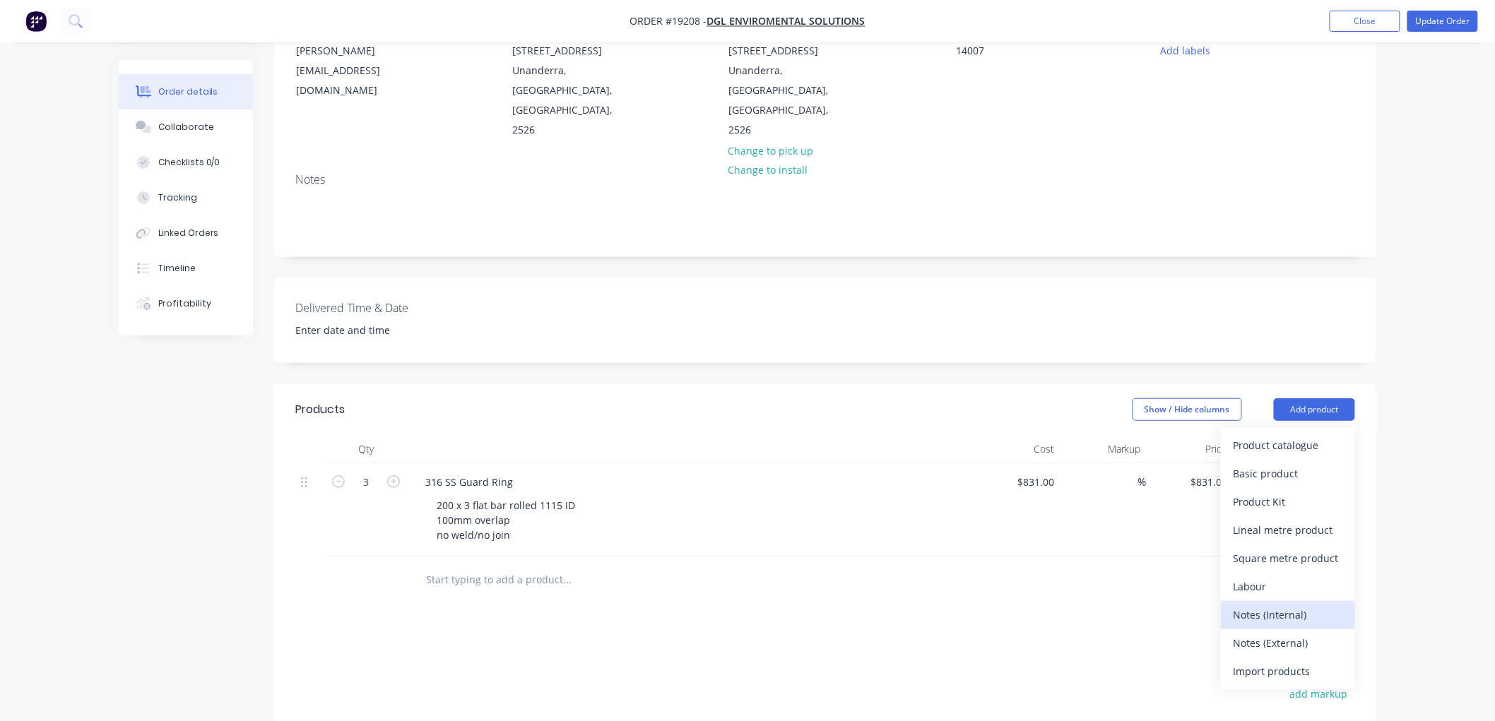
click at [1262, 605] on div "Notes (Internal)" at bounding box center [1287, 615] width 109 height 20
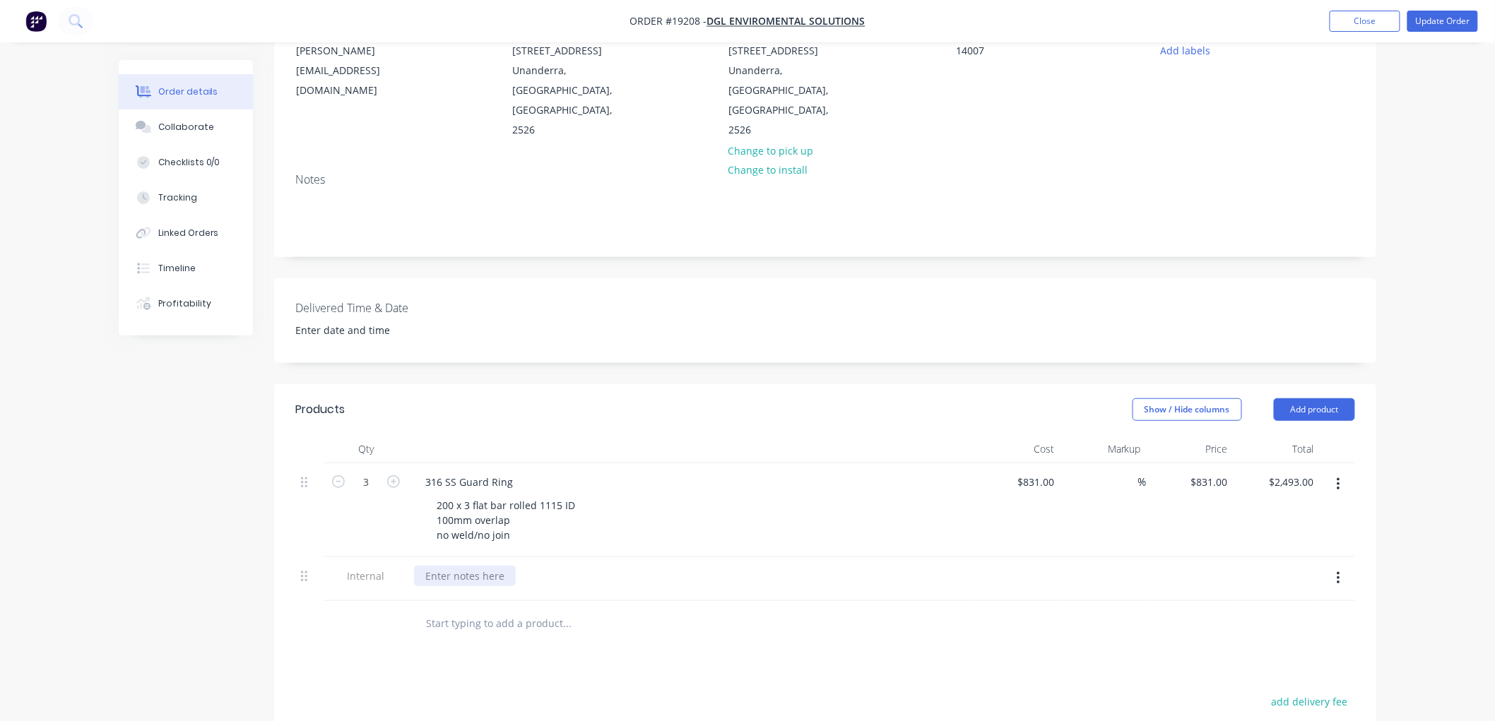
click at [465, 566] on div at bounding box center [465, 576] width 102 height 20
click at [1444, 18] on button "Update Order" at bounding box center [1442, 21] width 71 height 21
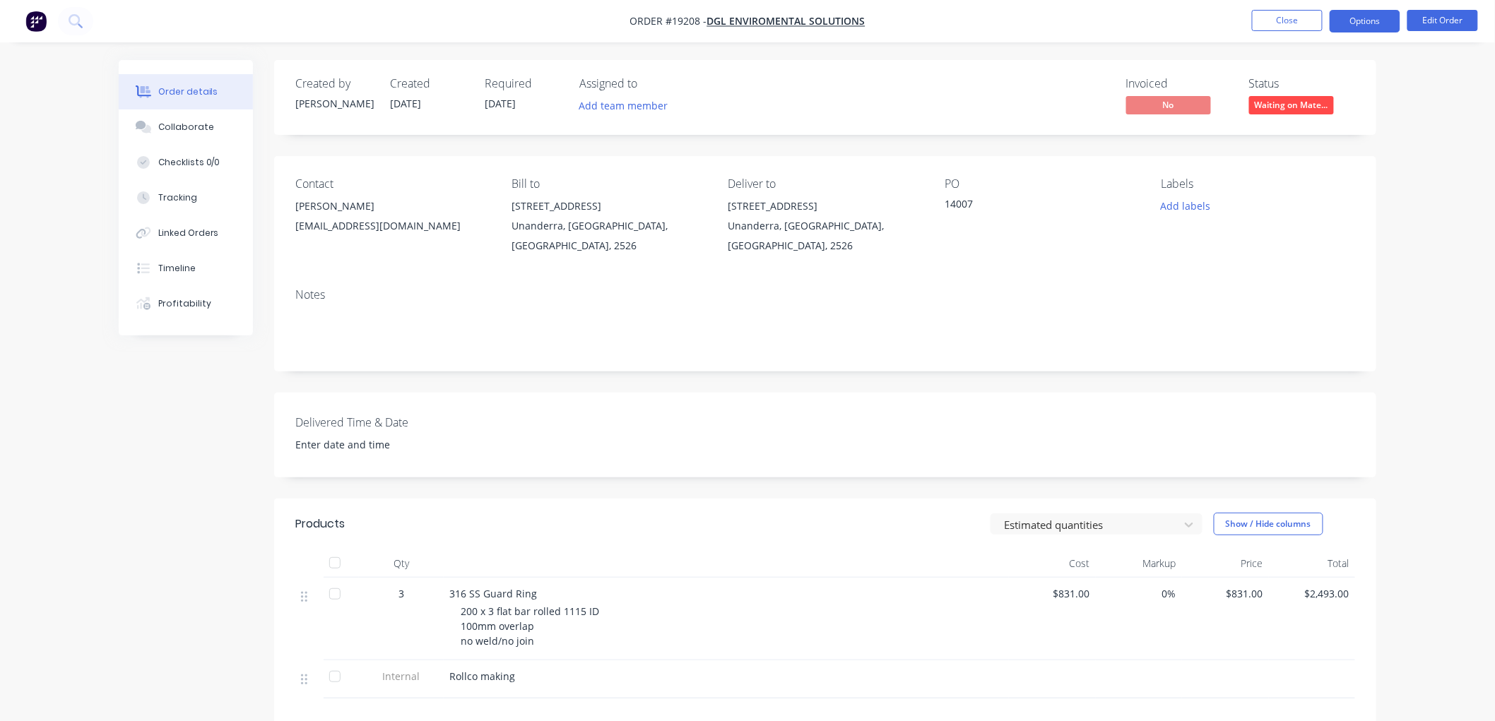
click at [1351, 23] on button "Options" at bounding box center [1364, 21] width 71 height 23
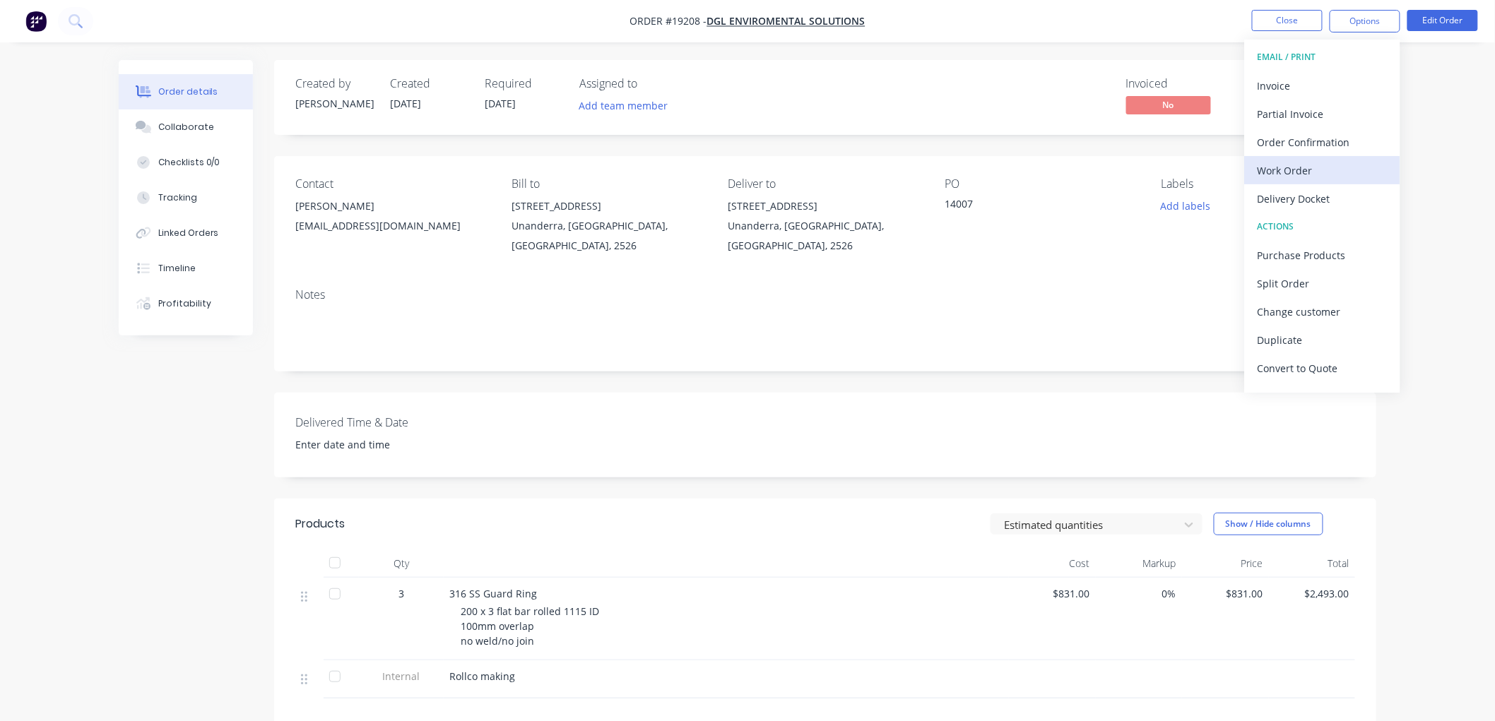
click at [1298, 178] on div "Work Order" at bounding box center [1322, 170] width 130 height 20
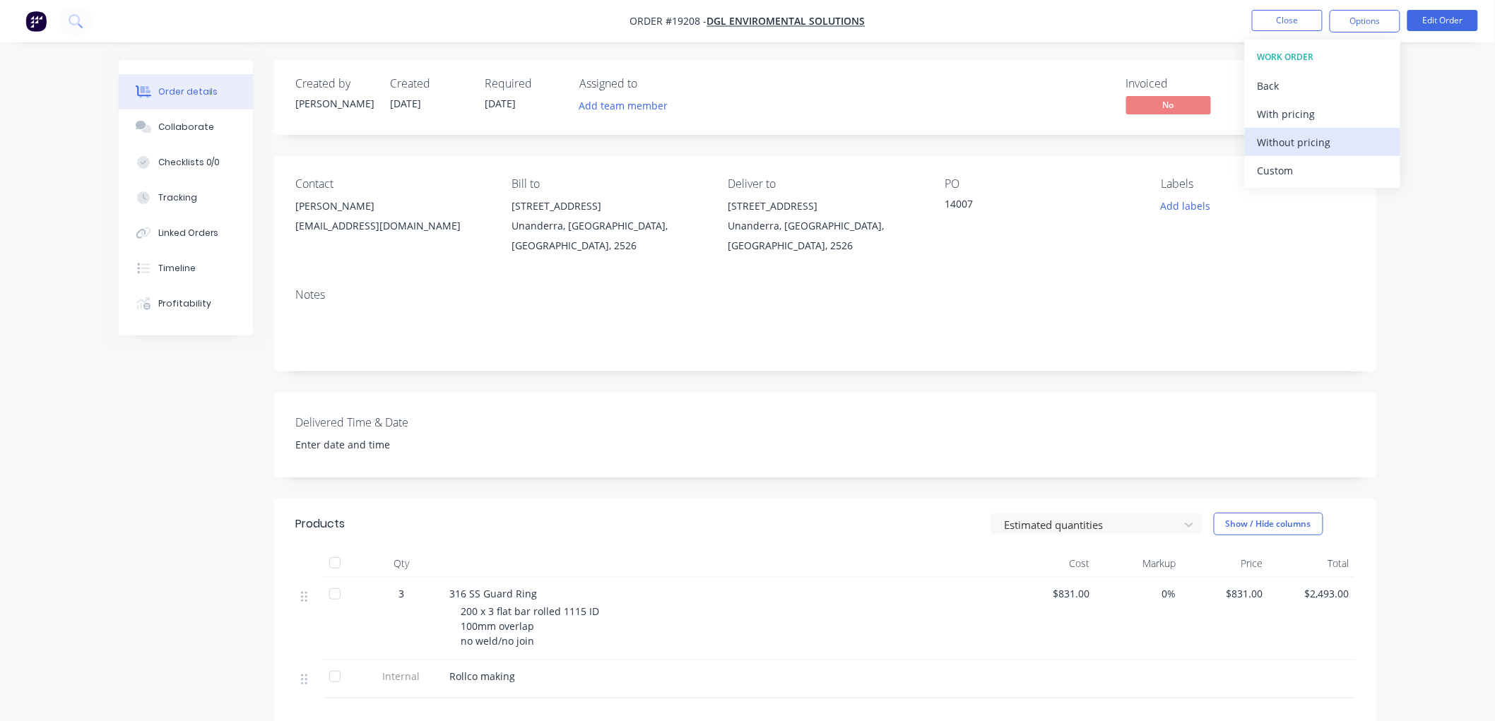
click at [1289, 145] on div "Without pricing" at bounding box center [1322, 142] width 130 height 20
click at [1453, 139] on div "Order details Collaborate Checklists 0/0 Tracking Linked Orders Timeline Profit…" at bounding box center [747, 475] width 1495 height 950
click at [179, 130] on div "Collaborate" at bounding box center [186, 127] width 56 height 13
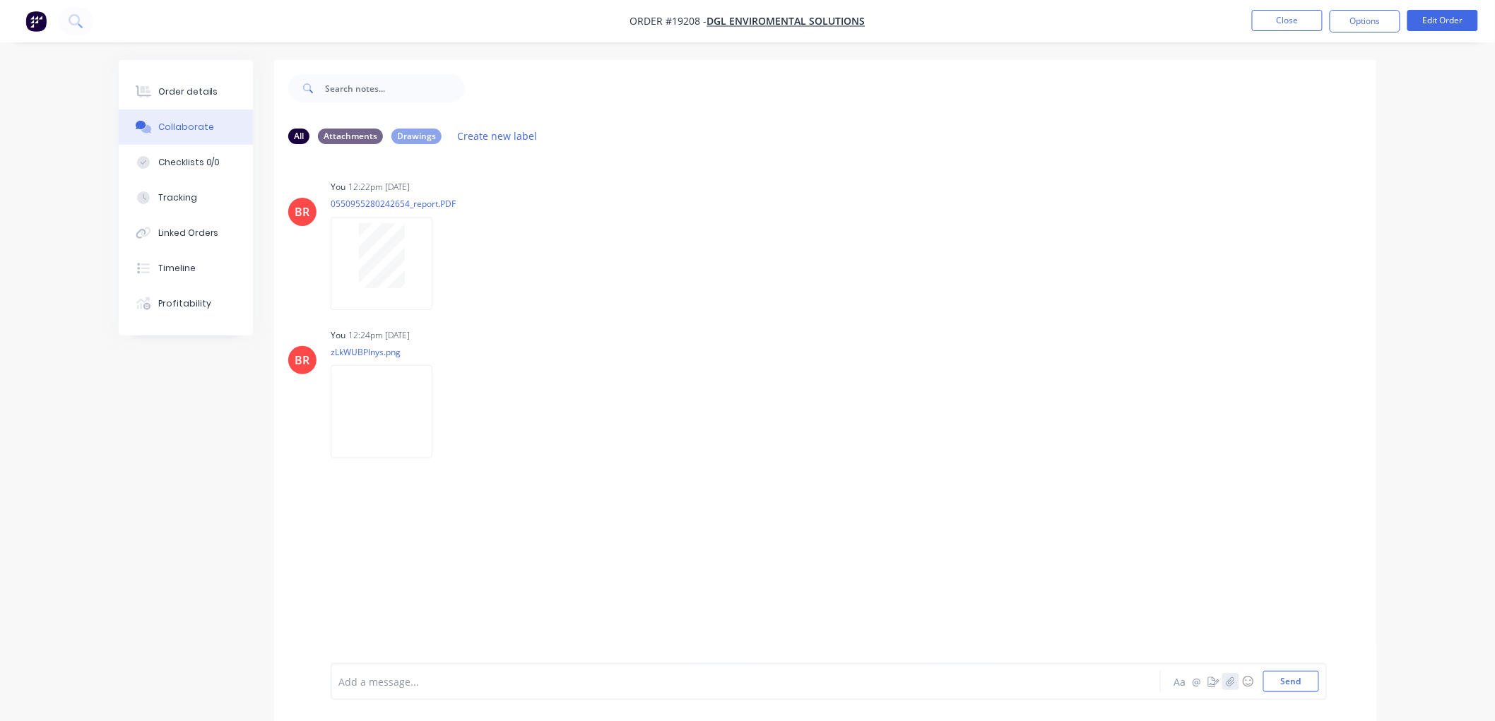
click at [1229, 679] on icon "button" at bounding box center [1230, 682] width 8 height 10
click at [1301, 680] on button "Send" at bounding box center [1291, 681] width 56 height 21
click at [184, 95] on div "Order details" at bounding box center [188, 91] width 60 height 13
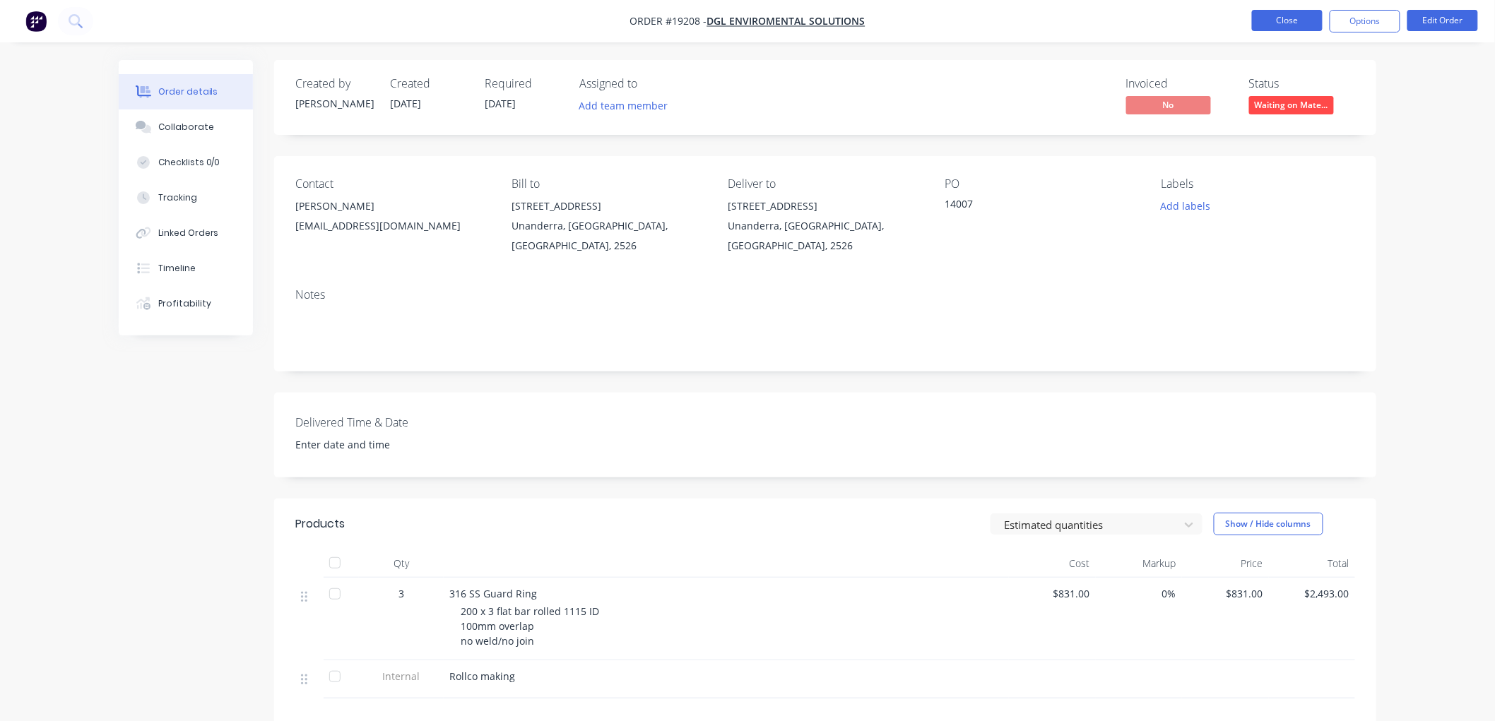
click at [1274, 25] on button "Close" at bounding box center [1287, 20] width 71 height 21
